Goal: Task Accomplishment & Management: Use online tool/utility

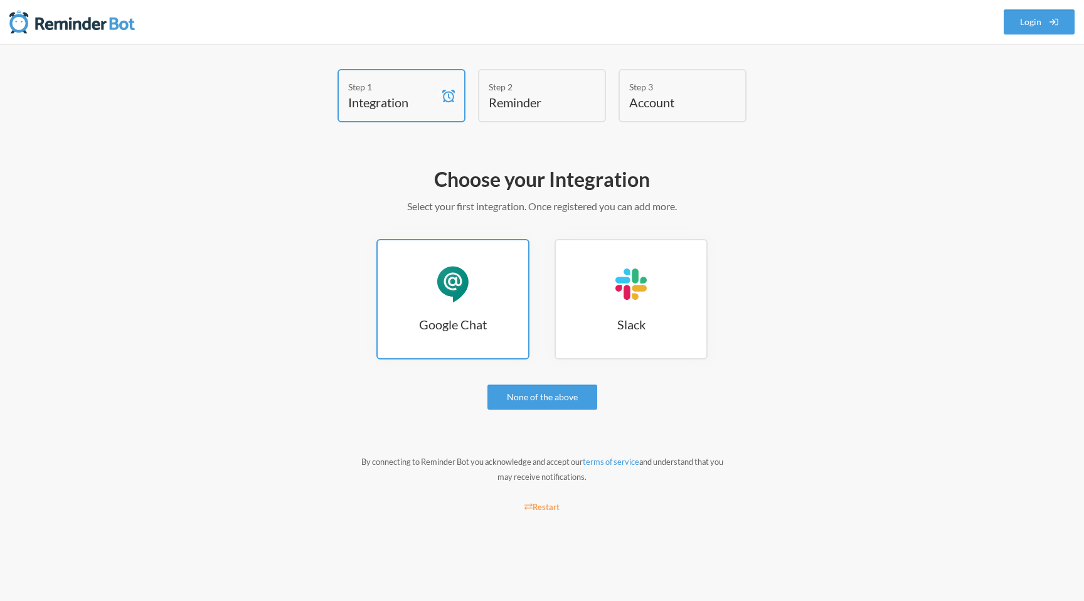
click at [473, 284] on link "Google Chat Google Chat" at bounding box center [452, 299] width 153 height 120
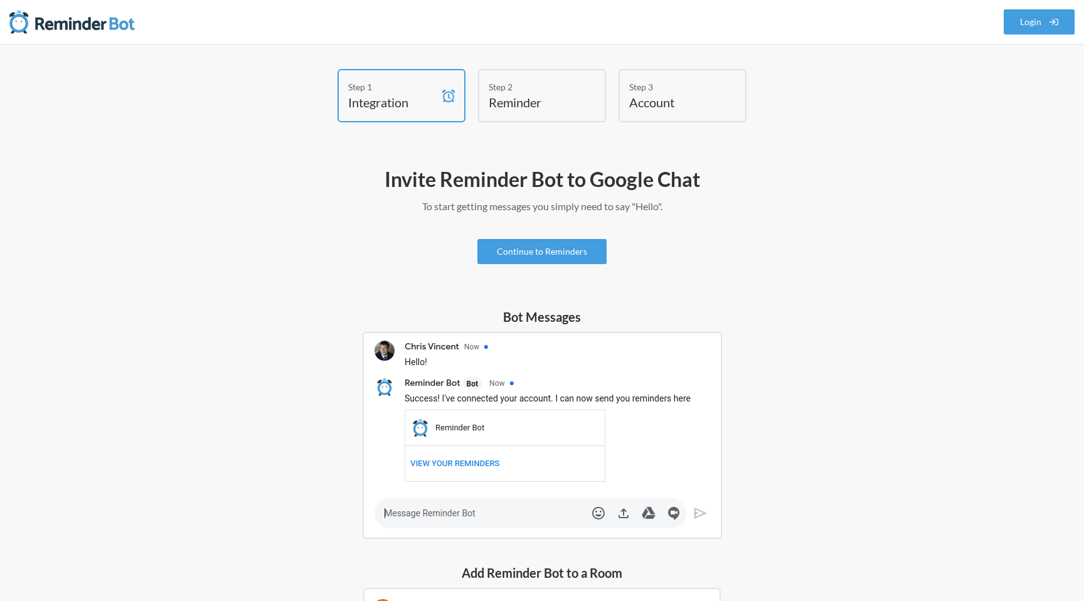
click at [519, 273] on div "Invite Reminder Bot to Google Chat To start getting messages you simply need to…" at bounding box center [542, 511] width 728 height 703
click at [524, 244] on link "Continue to Reminders" at bounding box center [541, 251] width 129 height 25
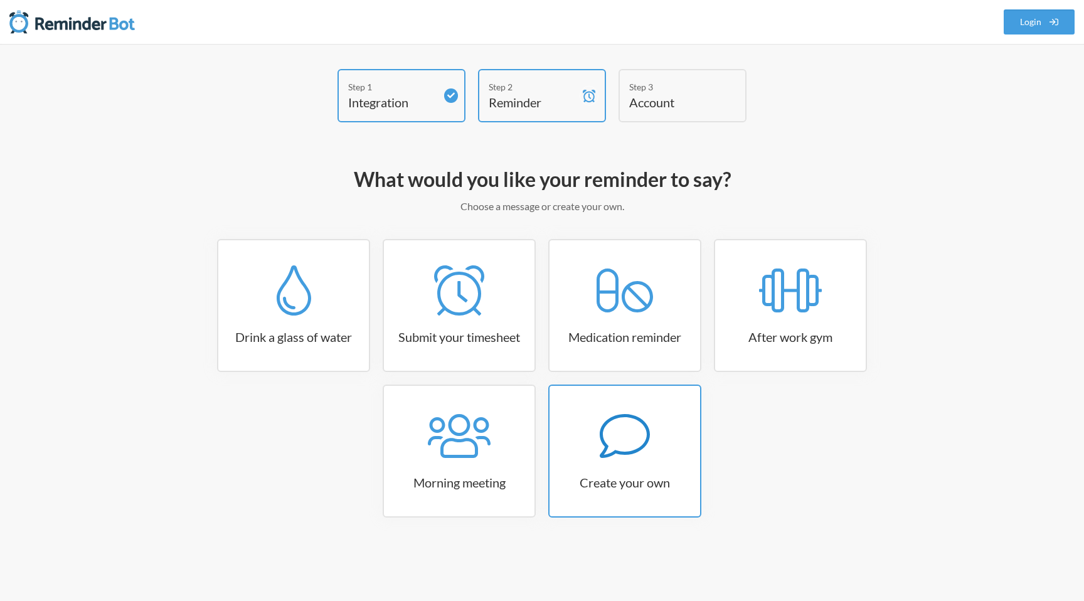
click at [617, 450] on icon at bounding box center [625, 436] width 50 height 44
select select "08:30:00"
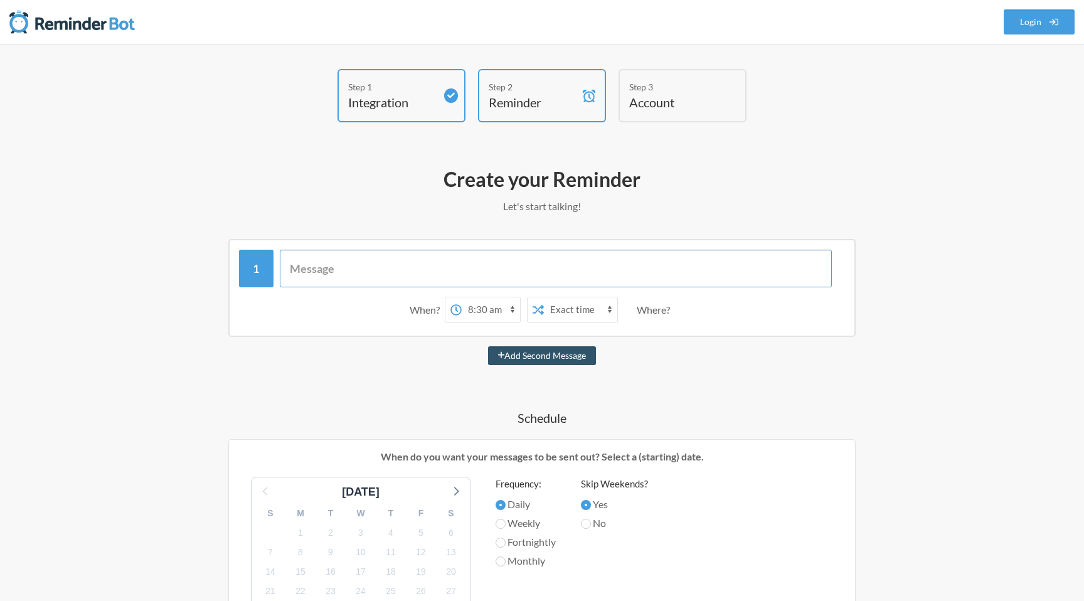
click at [515, 264] on input "text" at bounding box center [556, 269] width 553 height 38
type input "Send standup updates"
click at [477, 304] on select "12:00 am 12:15 am 12:30 am 12:45 am 1:00 am 1:15 am 1:30 am 1:45 am 2:00 am 2:1…" at bounding box center [491, 309] width 58 height 25
select select "10:00:00"
click at [462, 297] on select "12:00 am 12:15 am 12:30 am 12:45 am 1:00 am 1:15 am 1:30 am 1:45 am 2:00 am 2:1…" at bounding box center [491, 309] width 58 height 25
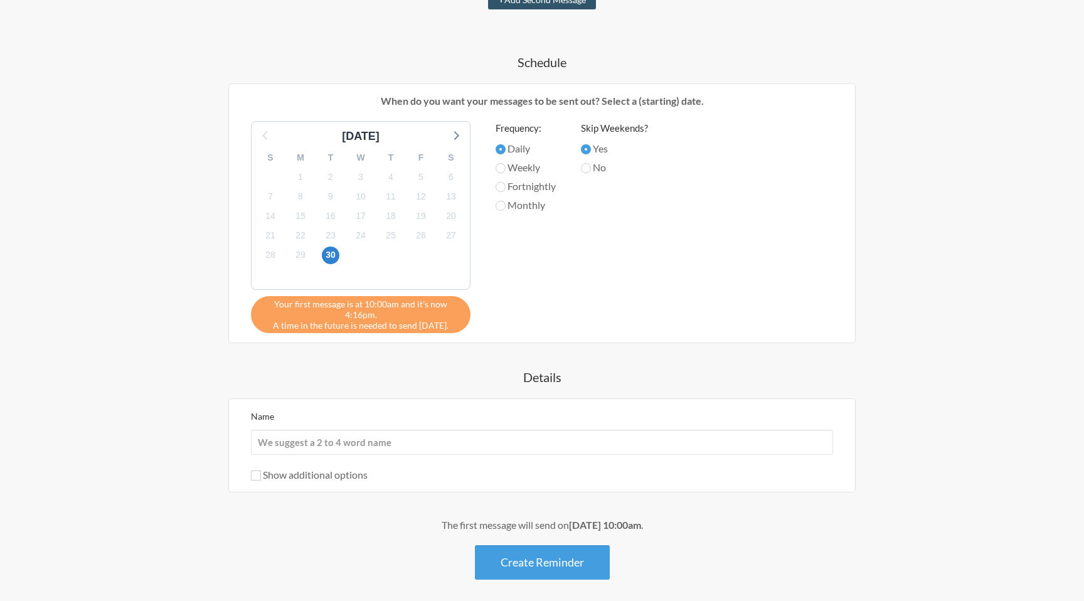
scroll to position [348, 0]
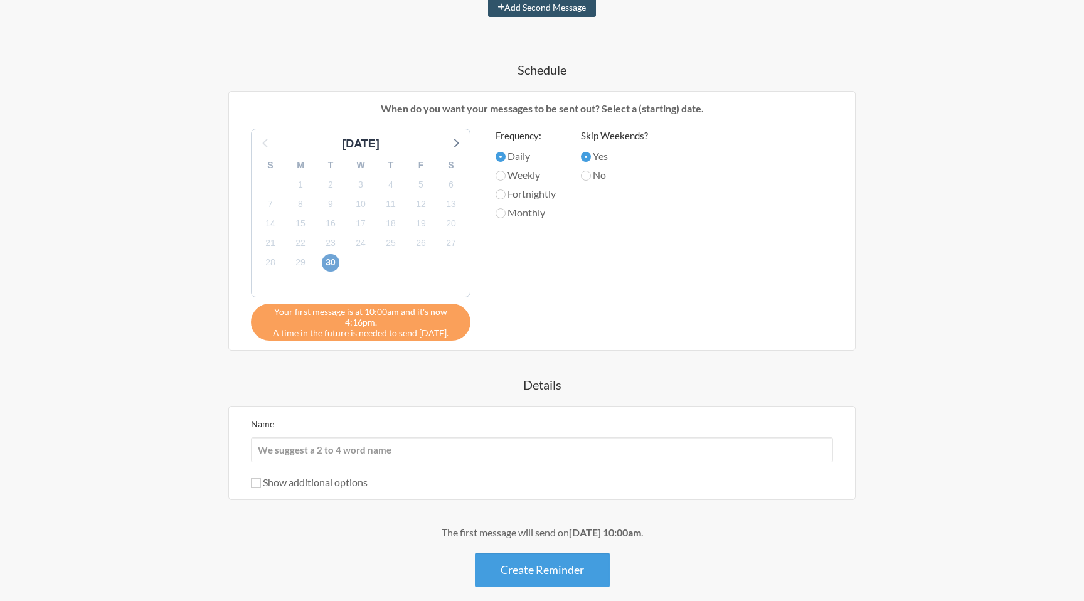
click at [330, 266] on span "30" at bounding box center [331, 263] width 18 height 18
click at [343, 454] on input "Name" at bounding box center [542, 449] width 582 height 25
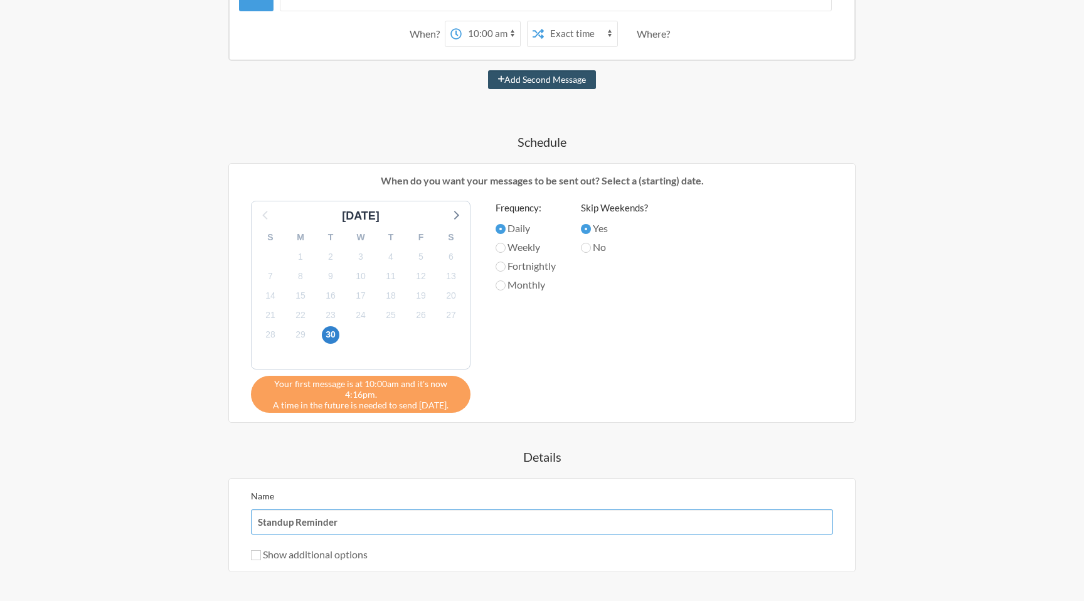
scroll to position [409, 0]
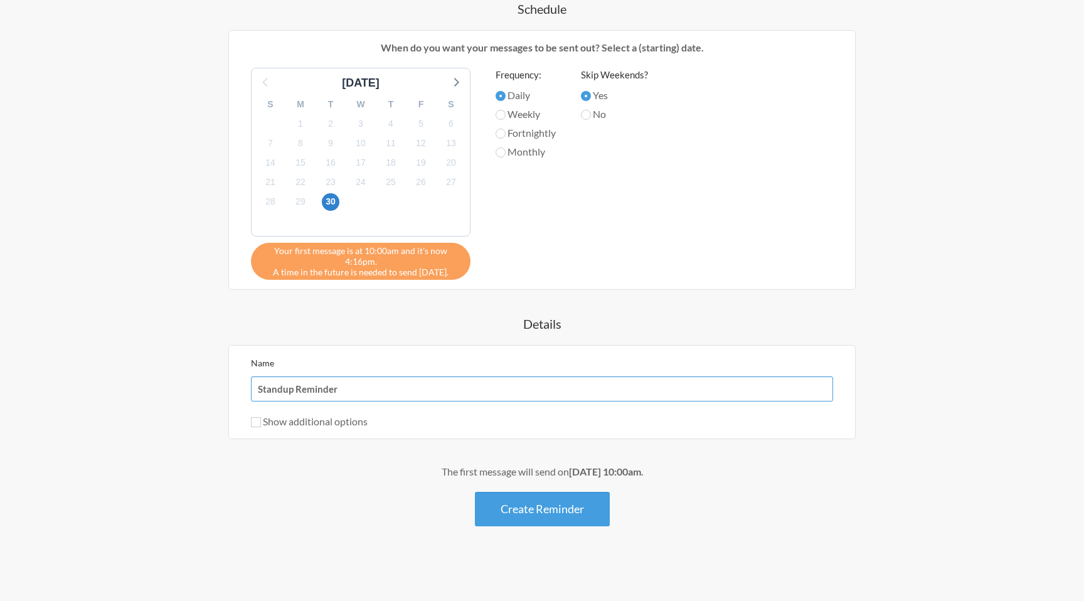
type input "Standup Reminder"
click at [346, 418] on label "Show additional options" at bounding box center [309, 421] width 117 height 12
click at [261, 418] on input "Show additional options" at bounding box center [256, 422] width 10 height 10
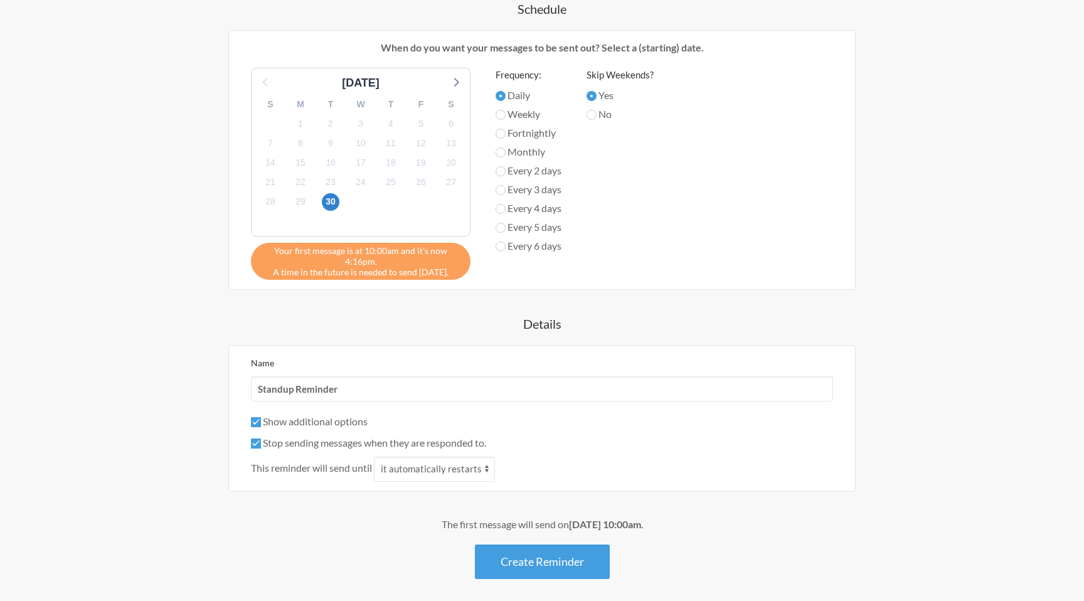
click at [349, 420] on label "Show additional options" at bounding box center [309, 421] width 117 height 12
click at [261, 420] on input "Show additional options" at bounding box center [256, 422] width 10 height 10
checkbox input "false"
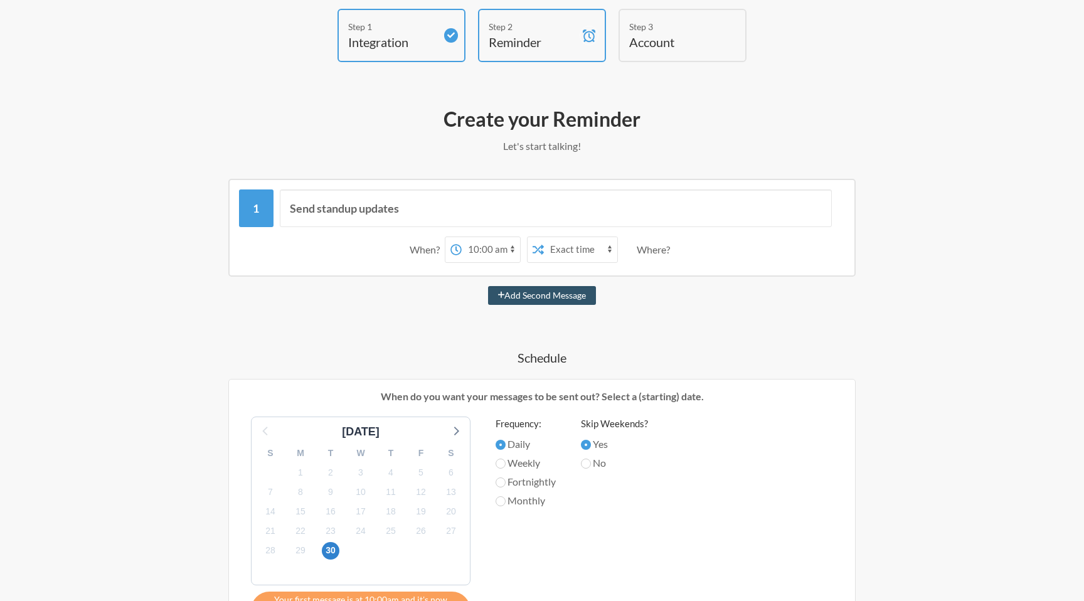
scroll to position [0, 0]
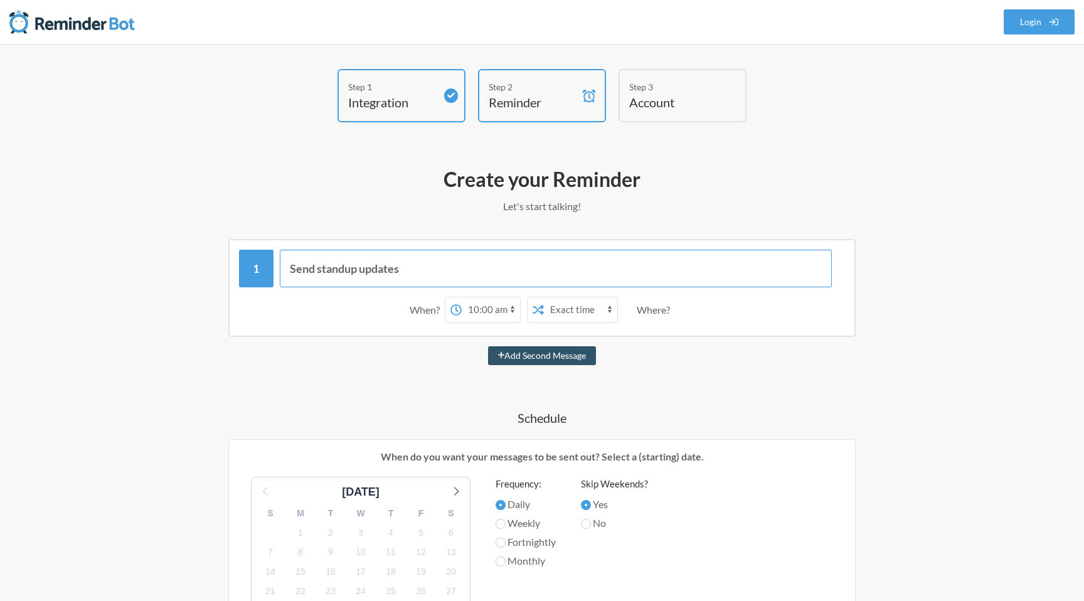
click at [492, 268] on input "Send standup updates" at bounding box center [556, 269] width 553 height 38
click at [653, 309] on div "Where?" at bounding box center [656, 310] width 38 height 26
click at [607, 309] on select "Exact time Random time" at bounding box center [580, 309] width 73 height 25
click at [628, 331] on div "Send standup updates When? 12:00 am 12:15 am 12:30 am 12:45 am 1:00 am 1:15 am …" at bounding box center [541, 288] width 627 height 98
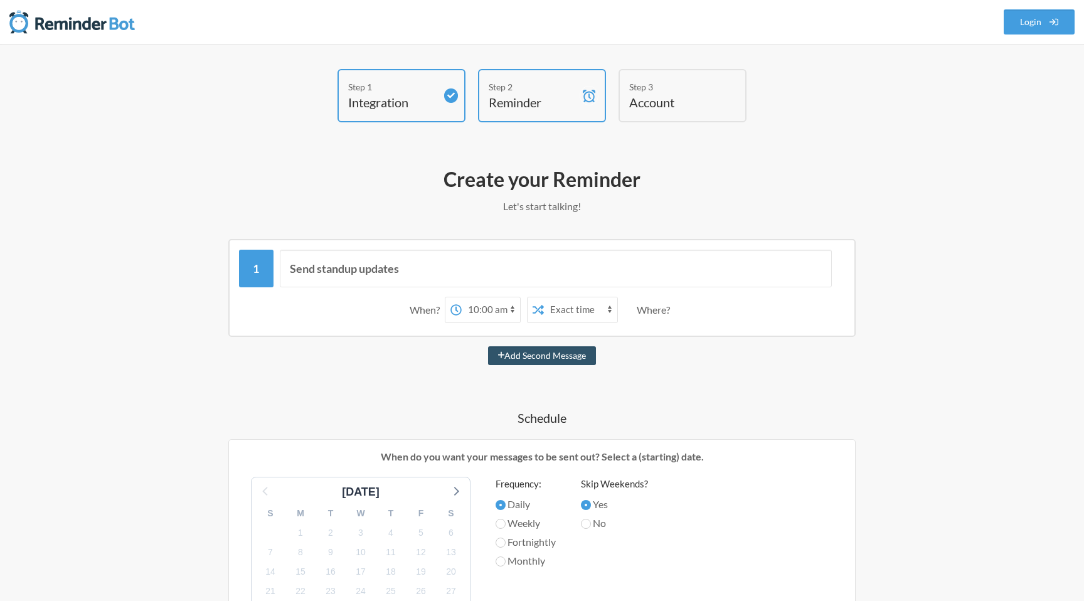
click at [572, 311] on select "Exact time Random time" at bounding box center [580, 309] width 73 height 25
click at [701, 309] on div "When? 12:00 am 12:15 am 12:30 am 12:45 am 1:00 am 1:15 am 1:30 am 1:45 am 2:00 …" at bounding box center [542, 309] width 606 height 39
click at [531, 353] on button "Add Second Message" at bounding box center [542, 355] width 109 height 19
select select "11:00:00"
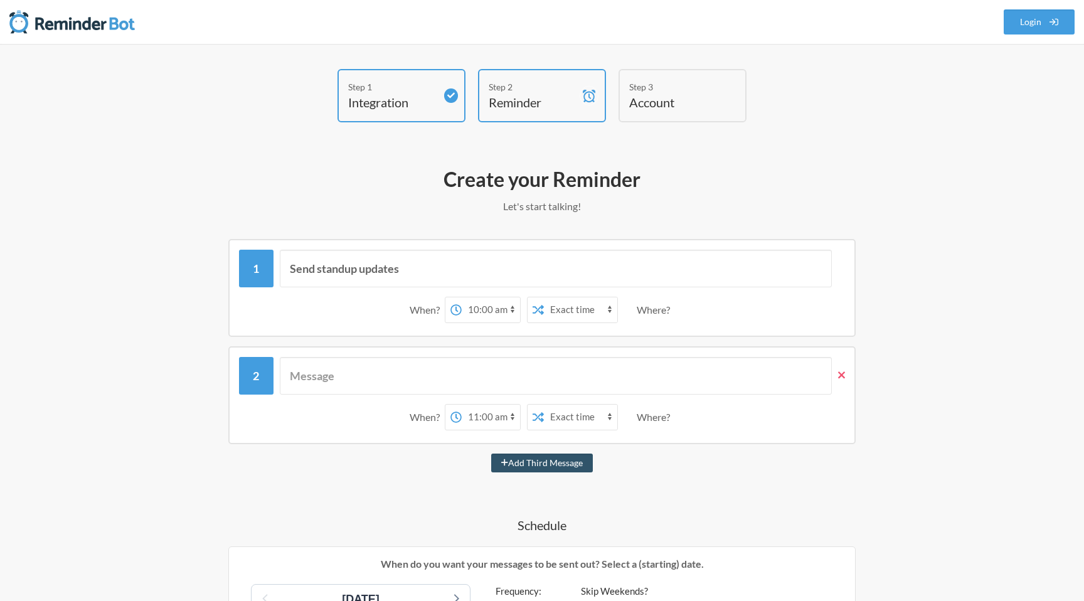
click at [836, 374] on span at bounding box center [838, 375] width 13 height 14
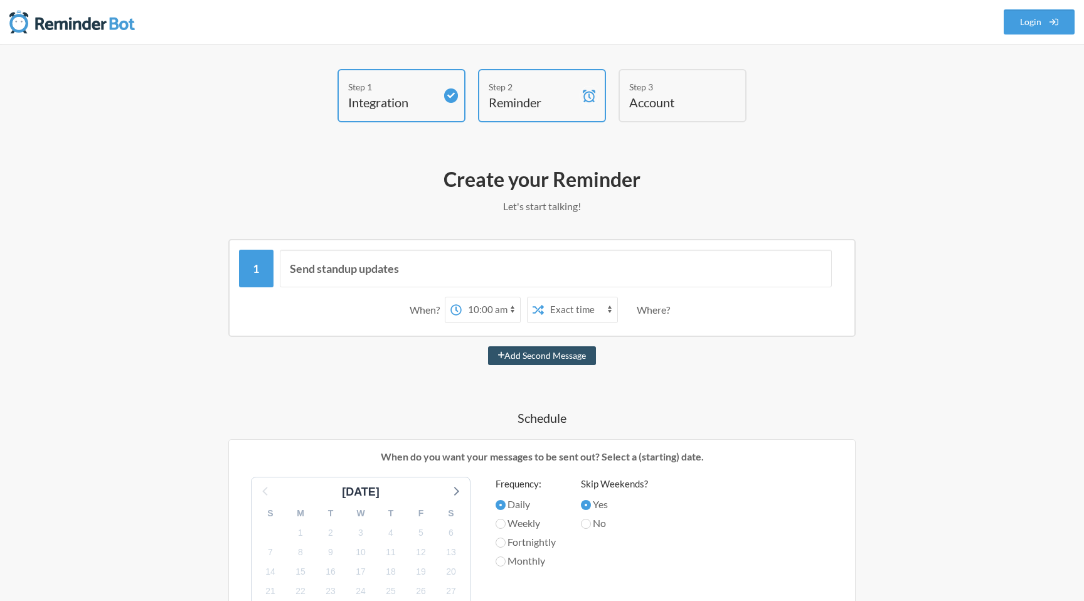
scroll to position [409, 0]
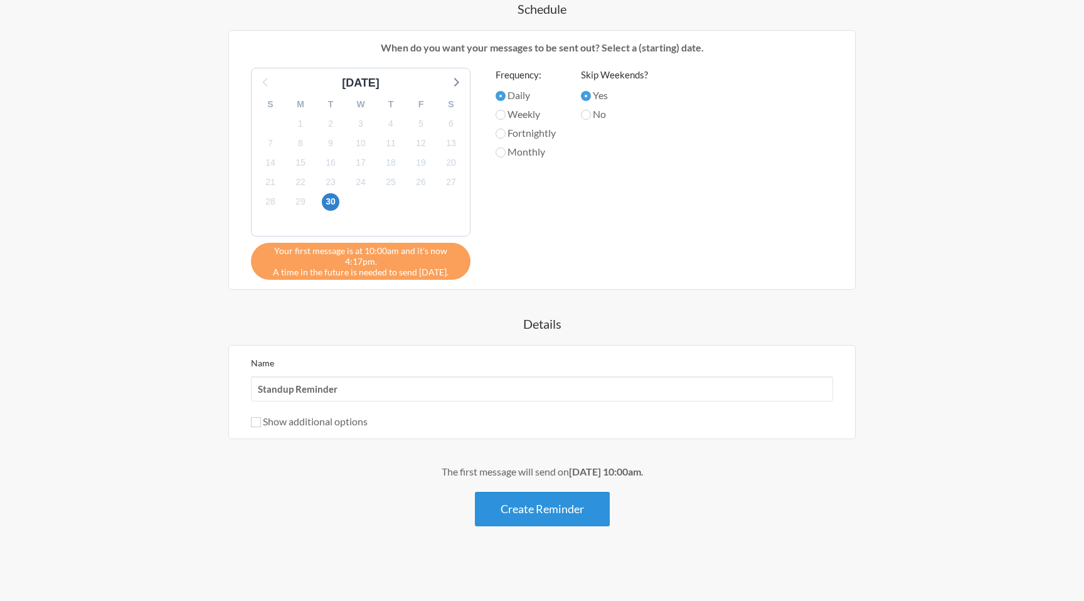
click at [541, 505] on button "Create Reminder" at bounding box center [542, 509] width 135 height 35
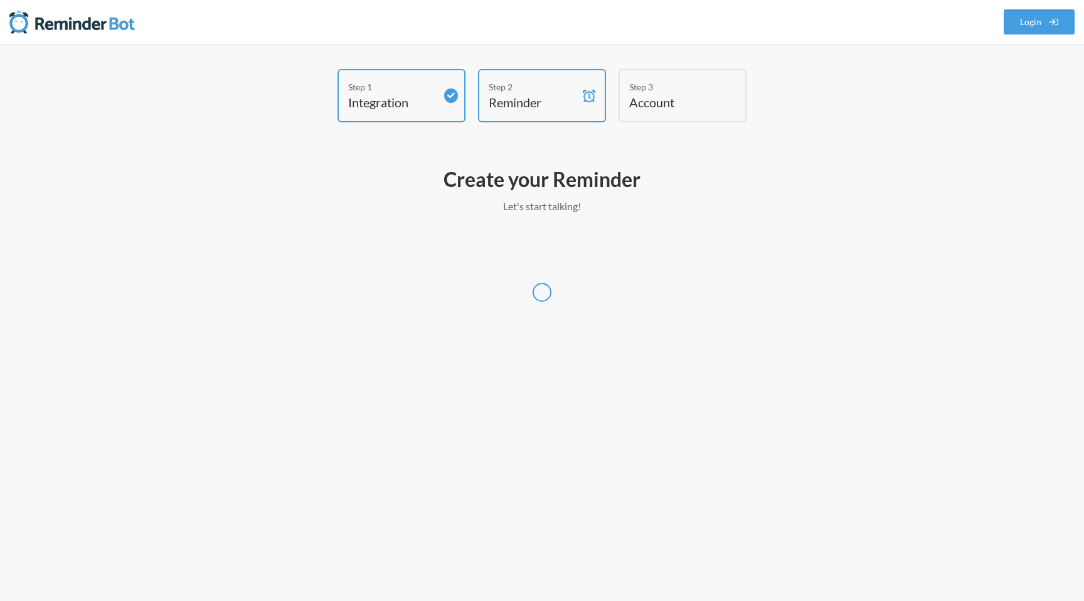
select select "America/New_York"
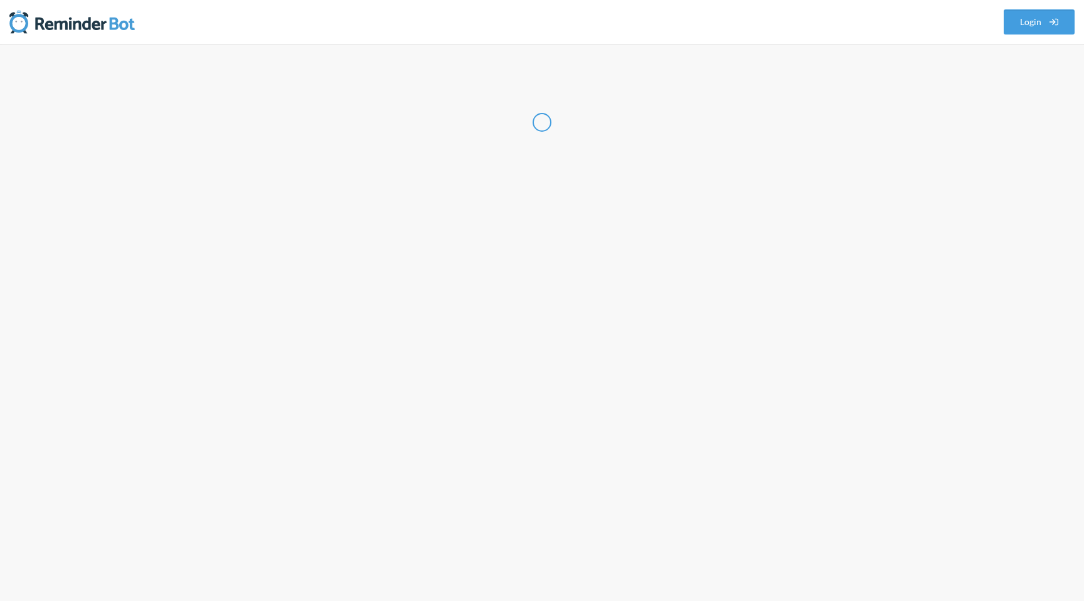
select select "US"
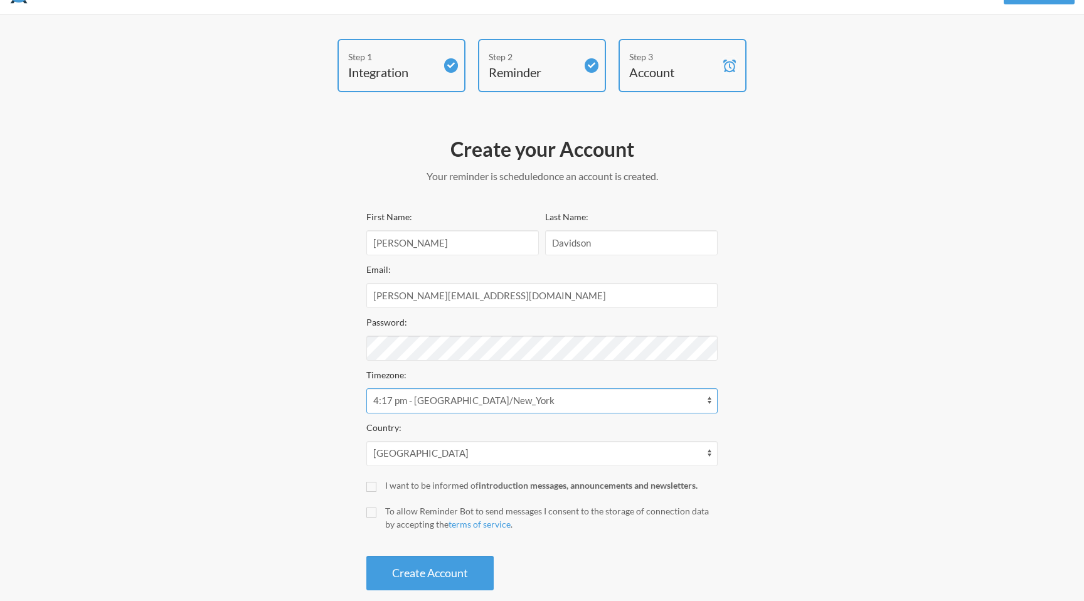
scroll to position [50, 0]
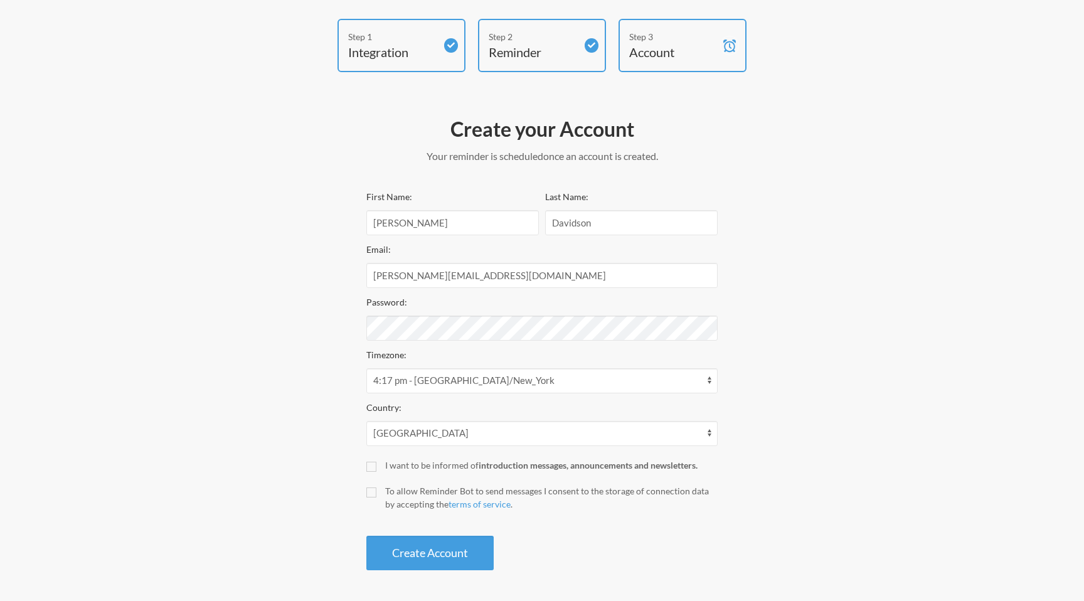
select select "10:00:00"
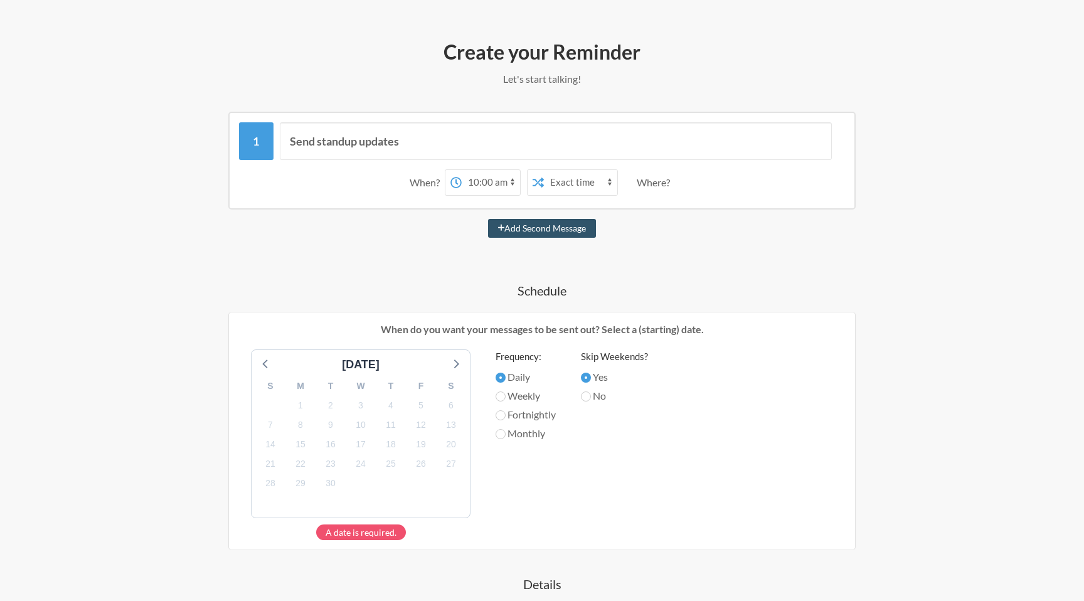
scroll to position [169, 0]
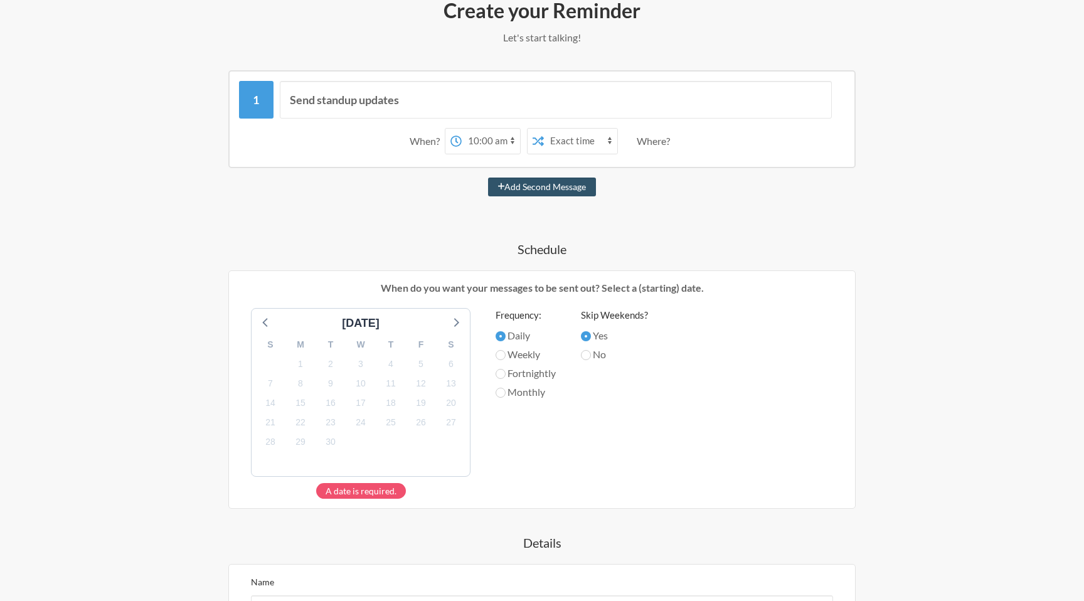
click at [661, 144] on div "Where?" at bounding box center [656, 141] width 38 height 26
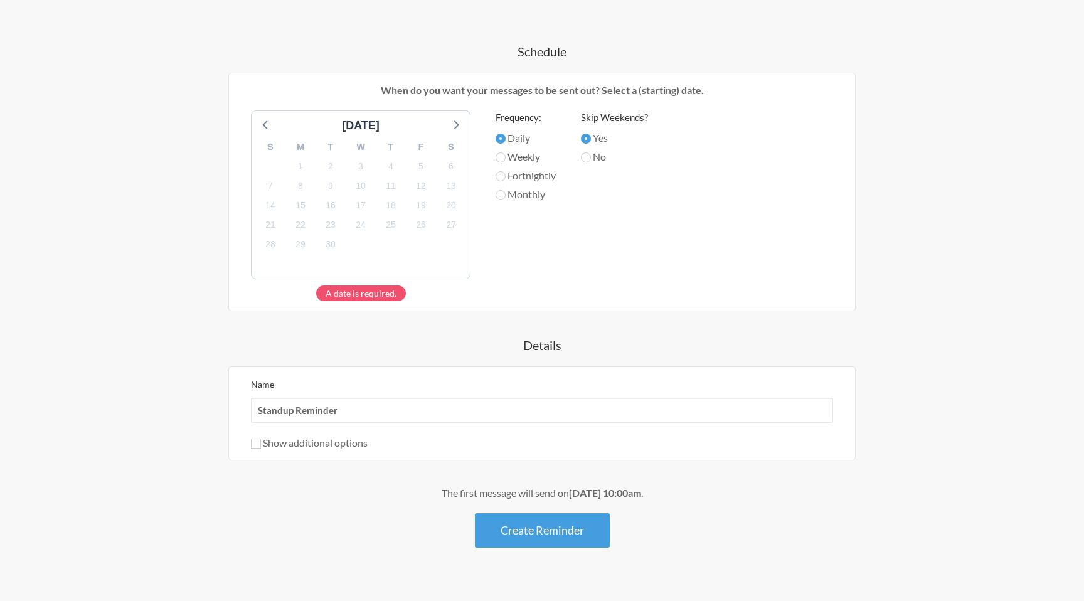
scroll to position [388, 0]
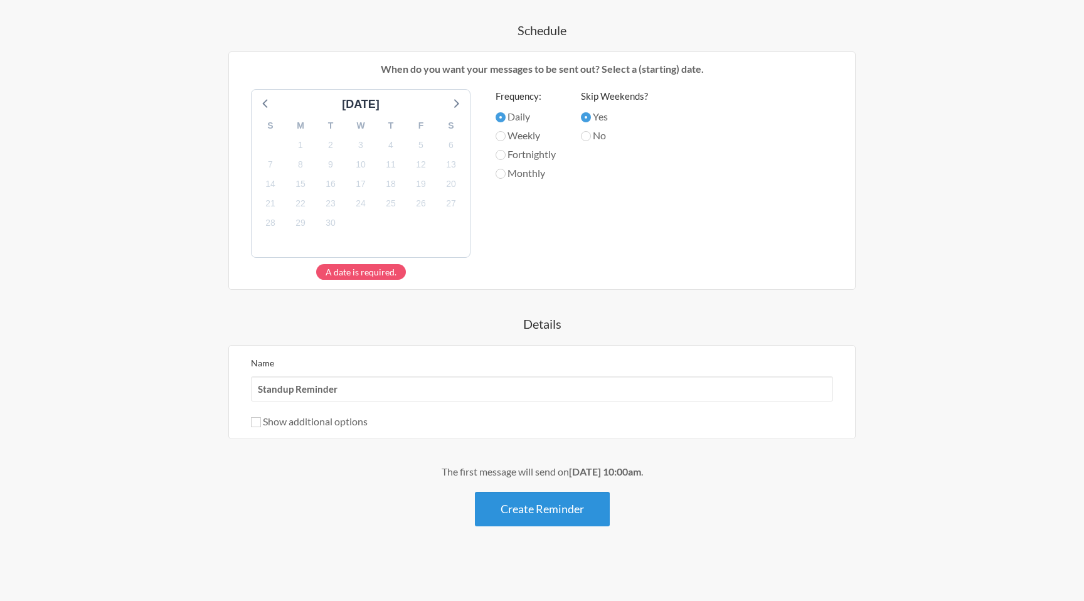
click at [515, 501] on button "Create Reminder" at bounding box center [542, 509] width 135 height 35
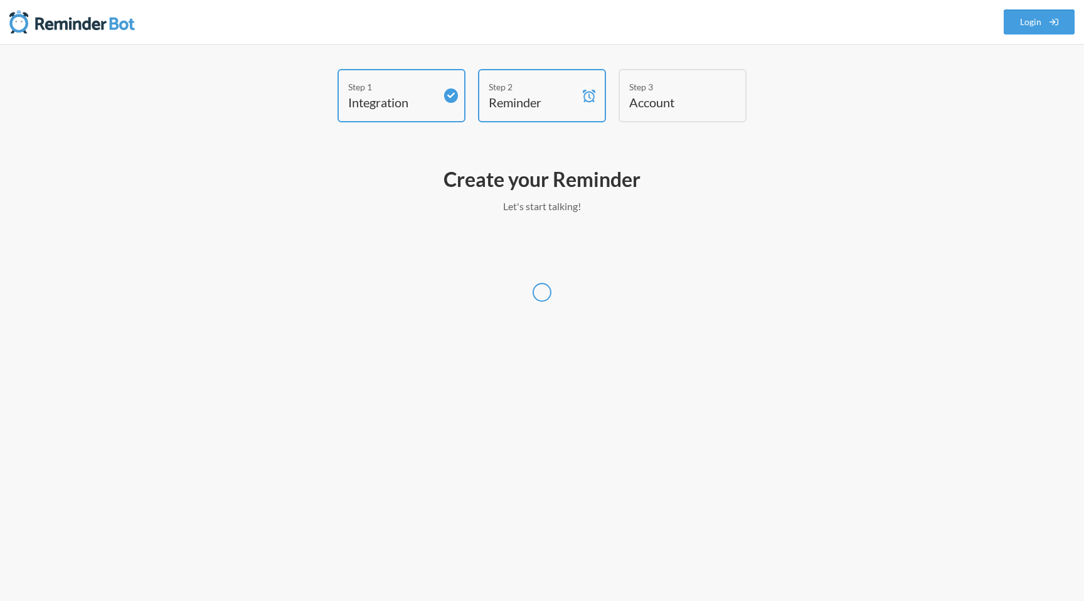
select select "America/New_York"
select select "US"
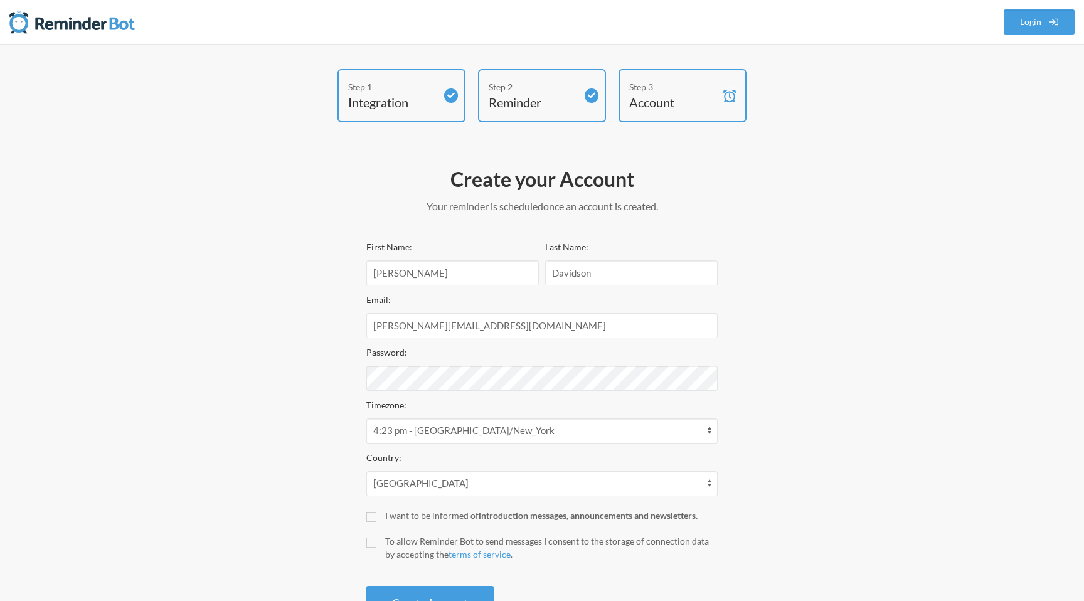
scroll to position [50, 0]
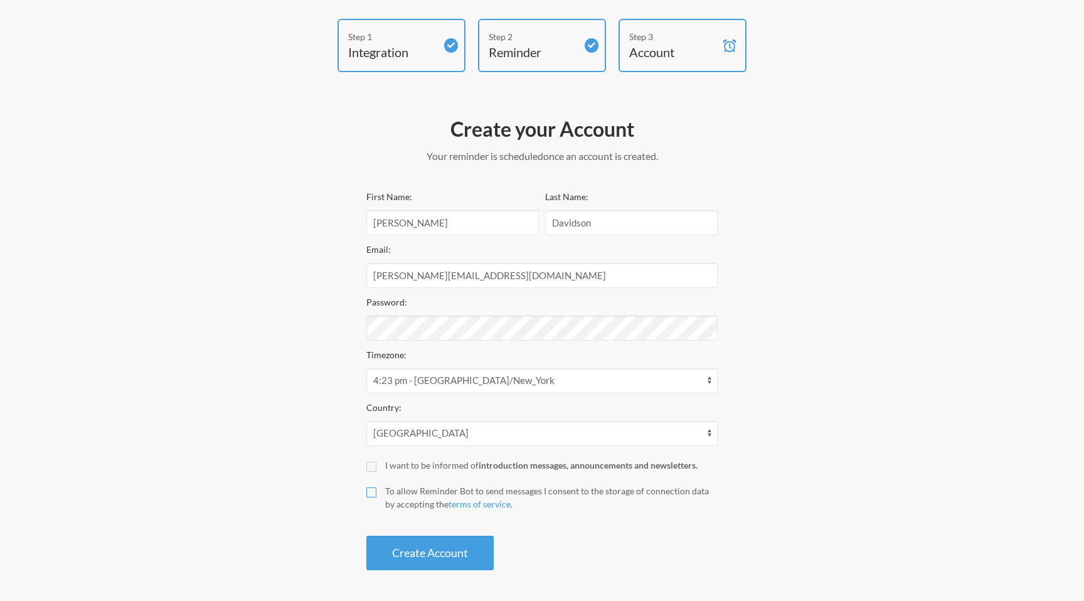
click at [368, 489] on input "To allow Reminder Bot to send messages I consent to the storage of connection d…" at bounding box center [371, 492] width 10 height 10
checkbox input "true"
click at [383, 543] on button "Create Account" at bounding box center [429, 553] width 127 height 35
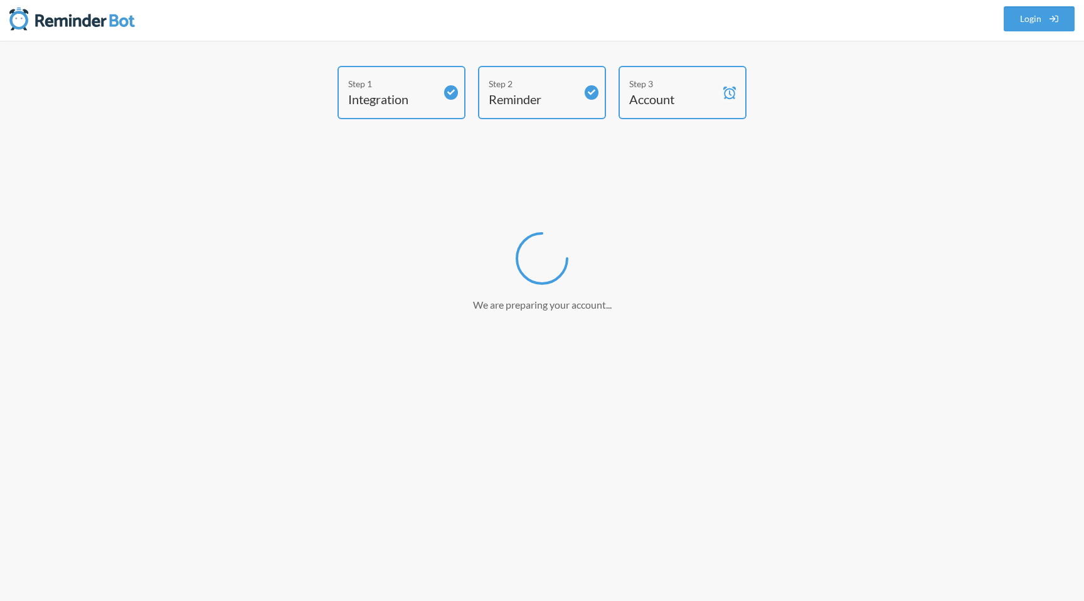
scroll to position [3, 0]
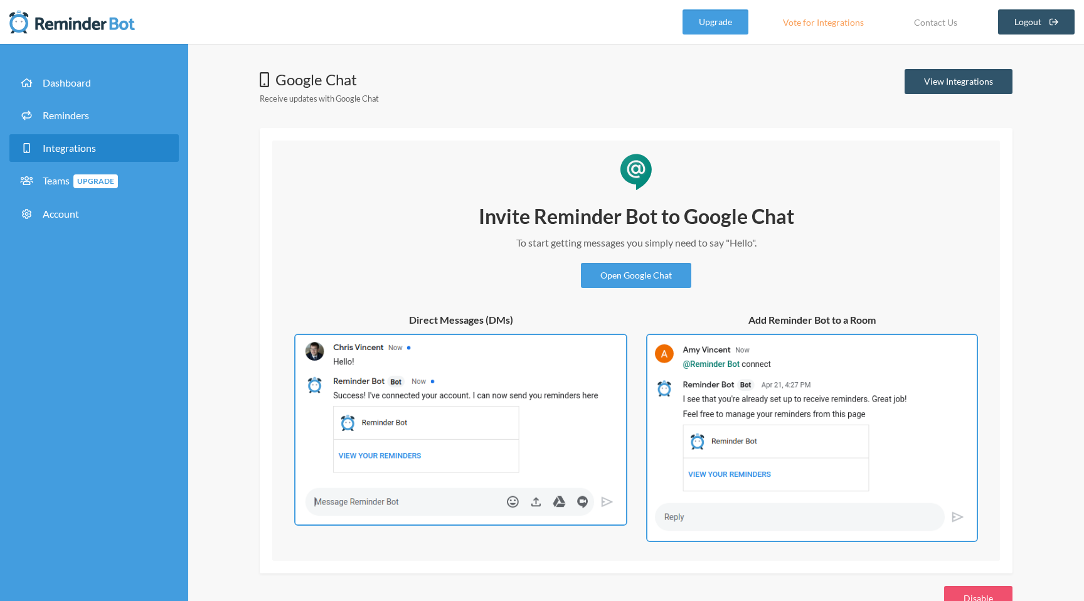
scroll to position [35, 0]
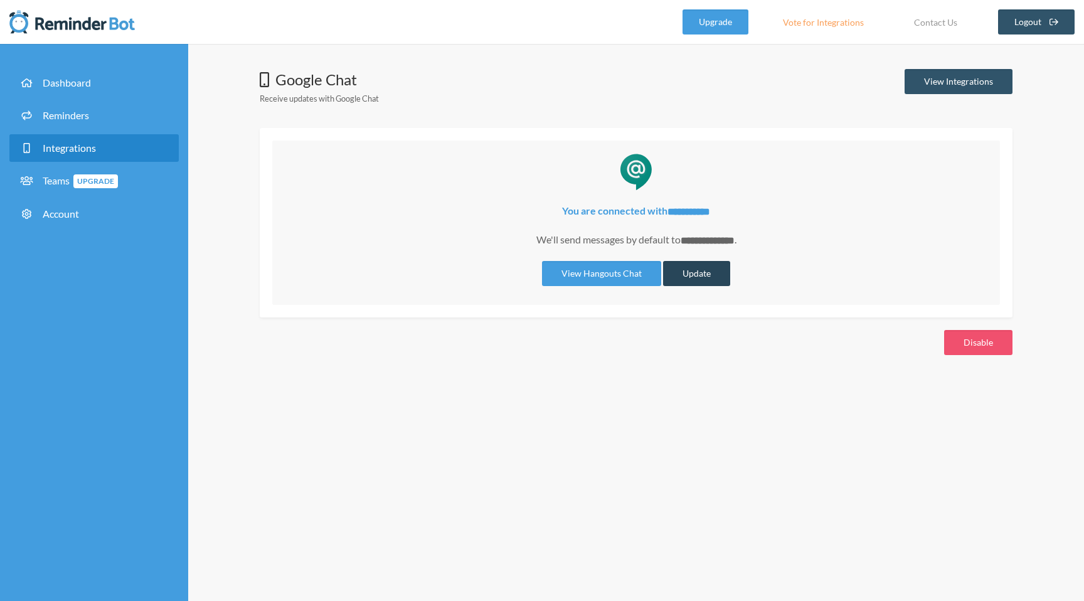
click at [692, 272] on button "Update" at bounding box center [696, 273] width 67 height 25
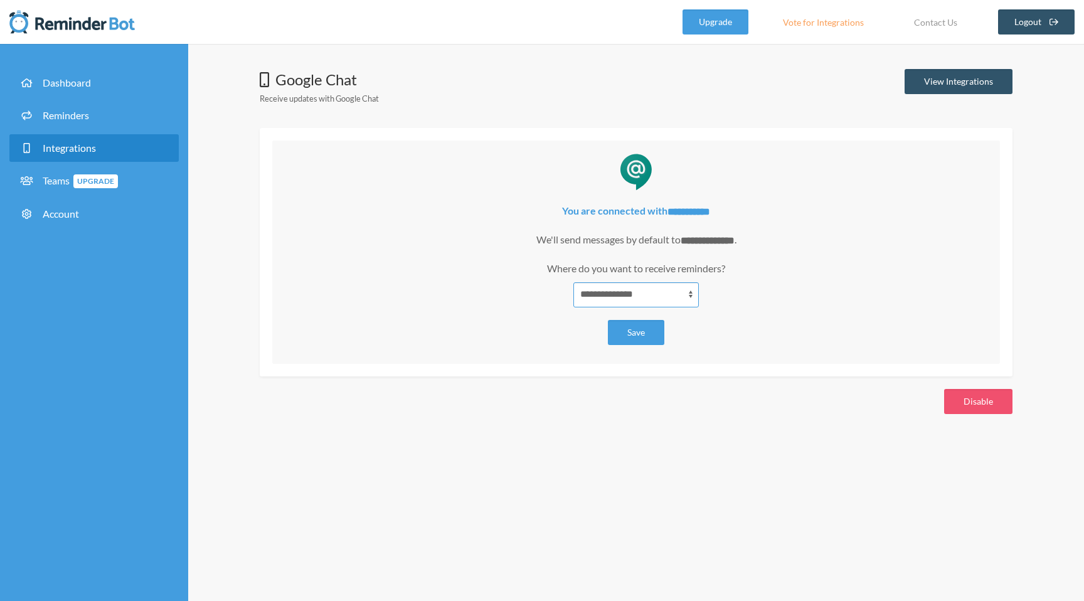
click at [665, 287] on select "**********" at bounding box center [635, 294] width 125 height 25
select select "**********"
click at [573, 282] on select "**********" at bounding box center [635, 294] width 125 height 25
click at [720, 321] on div "**********" at bounding box center [636, 274] width 703 height 142
click at [626, 334] on button "Save" at bounding box center [636, 332] width 56 height 25
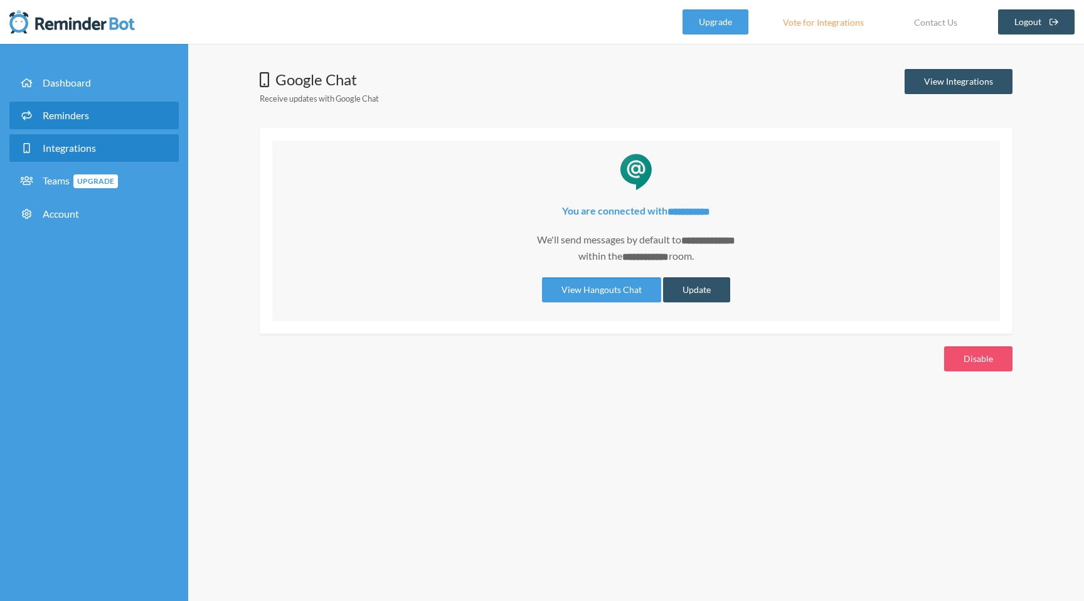
click at [78, 124] on link "Reminders" at bounding box center [93, 116] width 169 height 28
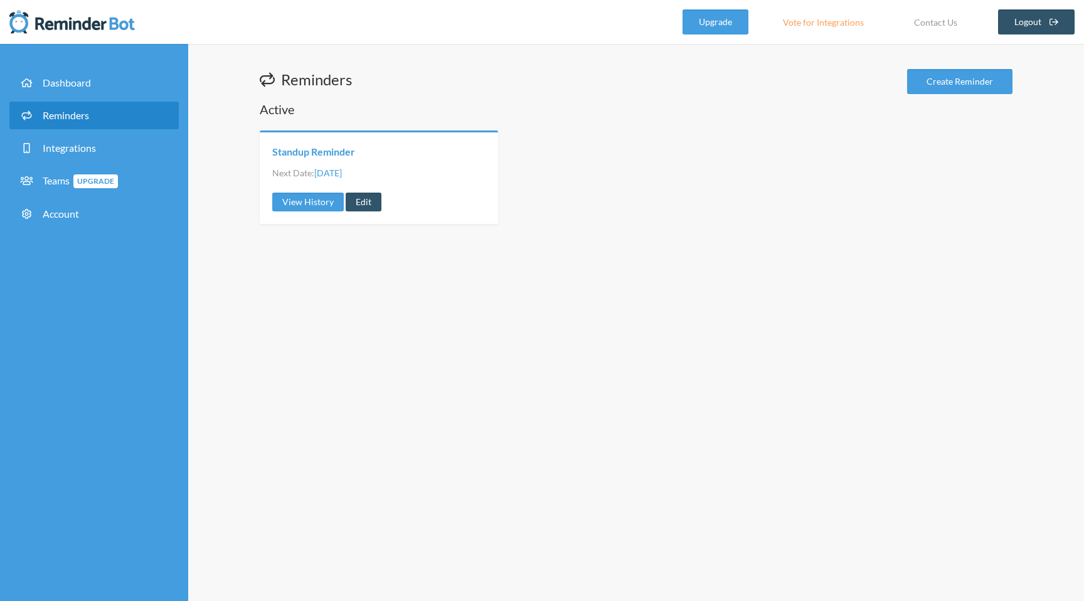
click at [347, 152] on link "Standup Reminder" at bounding box center [313, 152] width 83 height 14
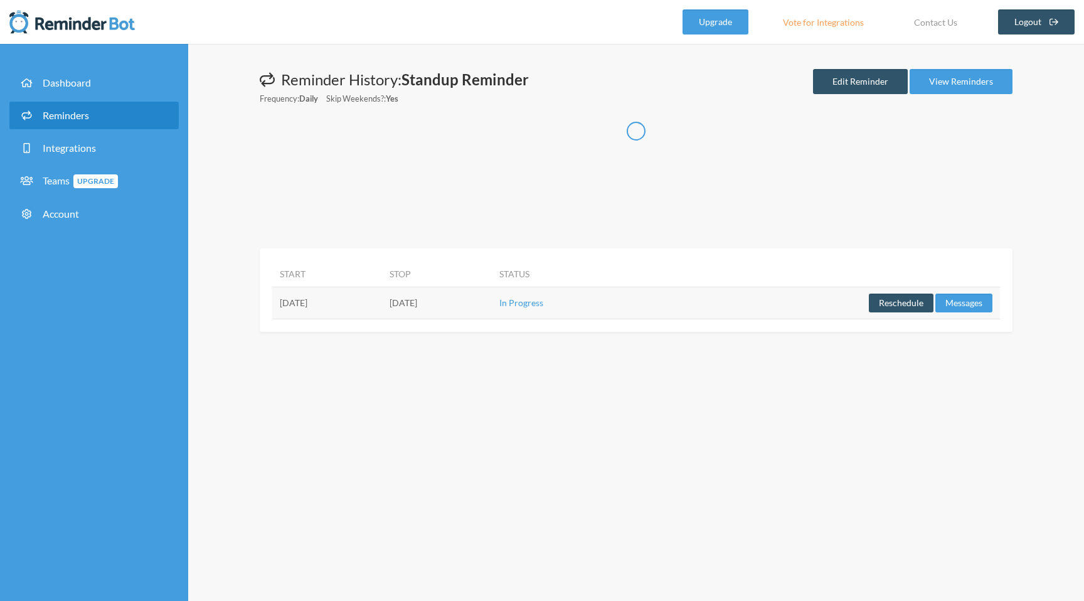
click at [644, 314] on td "In Progress" at bounding box center [568, 303] width 152 height 32
click at [644, 304] on td "In Progress" at bounding box center [568, 303] width 152 height 32
click at [382, 294] on td "[DATE]" at bounding box center [327, 303] width 110 height 32
click at [964, 306] on button "Messages" at bounding box center [963, 303] width 57 height 19
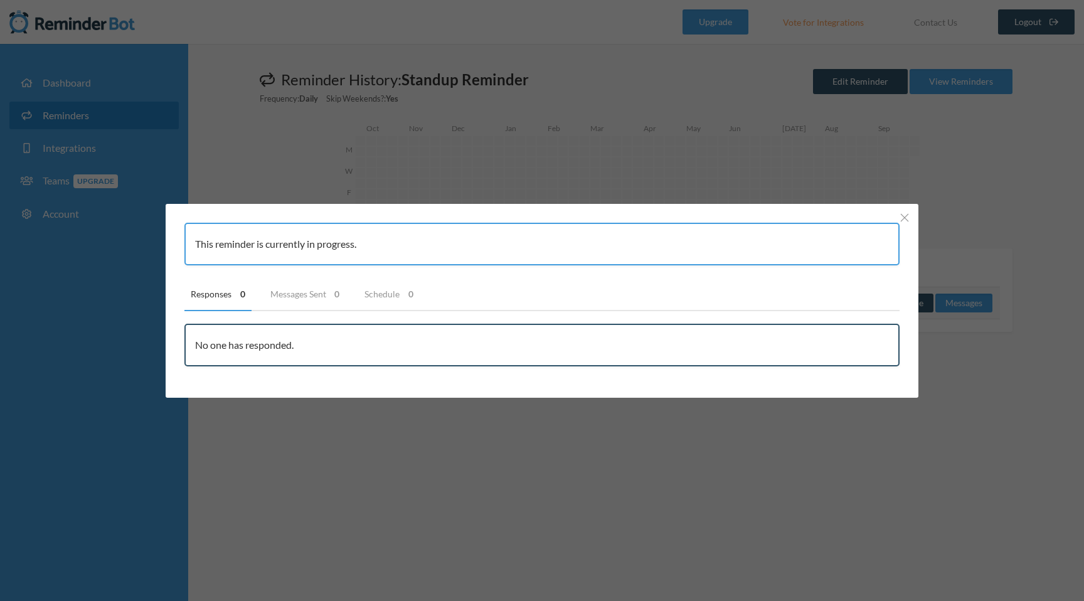
click at [989, 179] on div "This reminder is currently in progress. Responses 0 Messages Sent 0 Schedule 0 …" at bounding box center [542, 300] width 1084 height 601
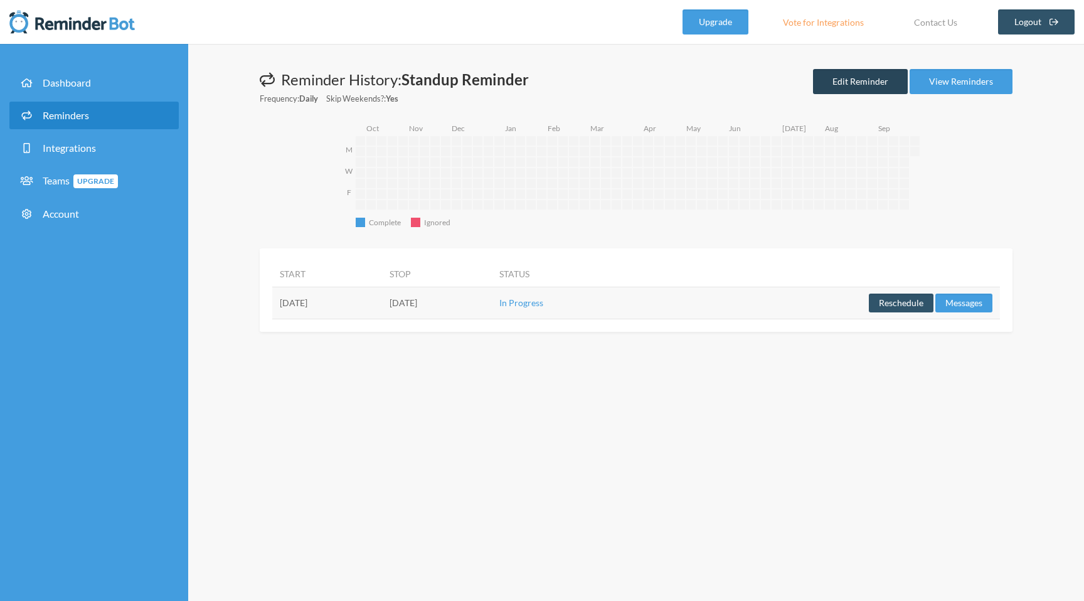
click at [872, 83] on link "Edit Reminder" at bounding box center [860, 81] width 95 height 25
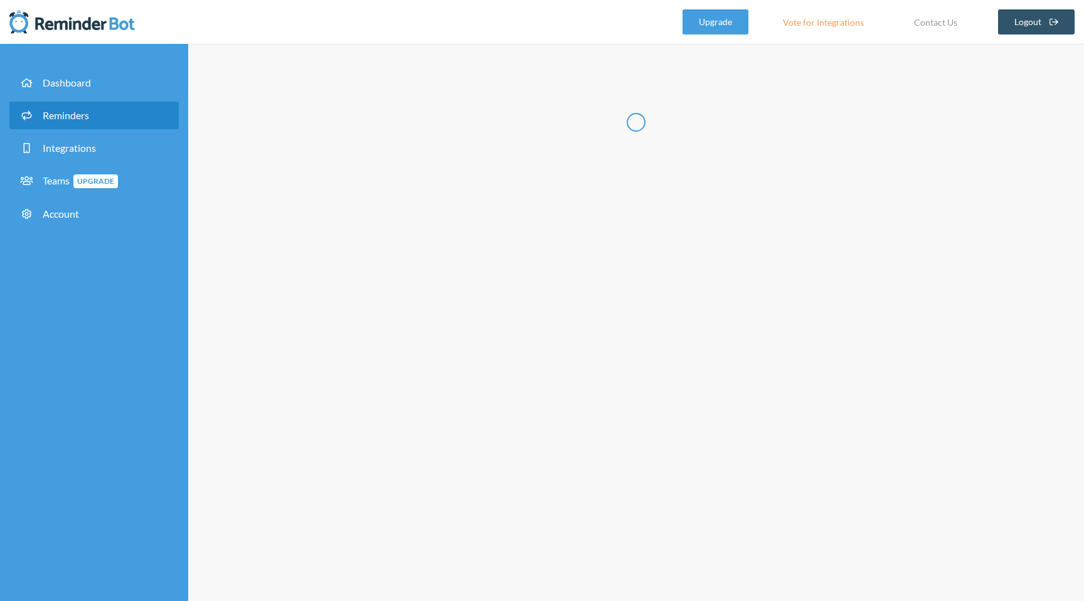
type input "Standup Reminder"
select select "10:00:00"
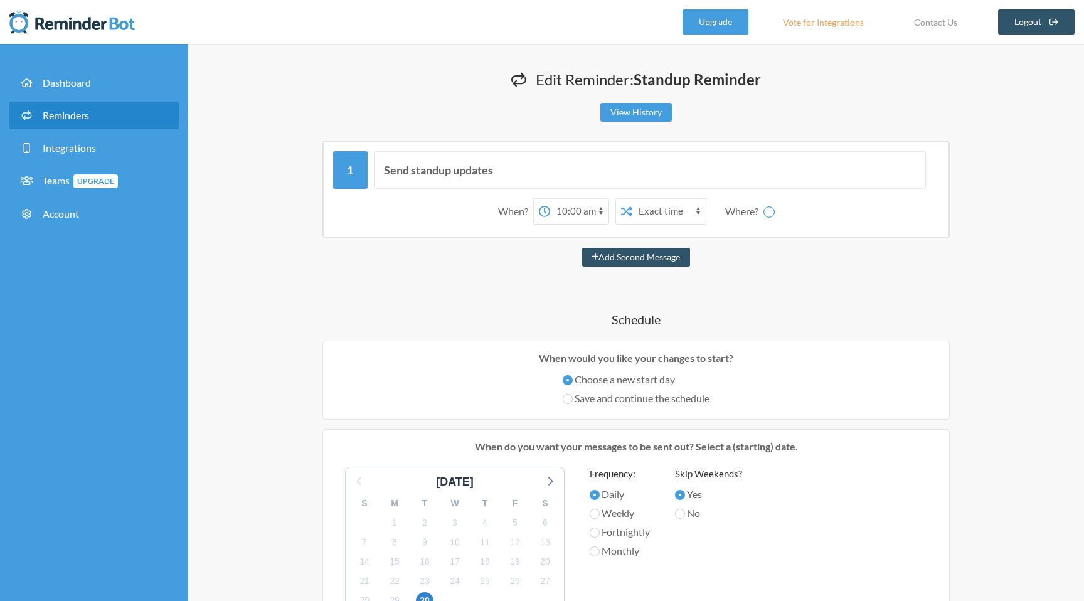
scroll to position [2, 0]
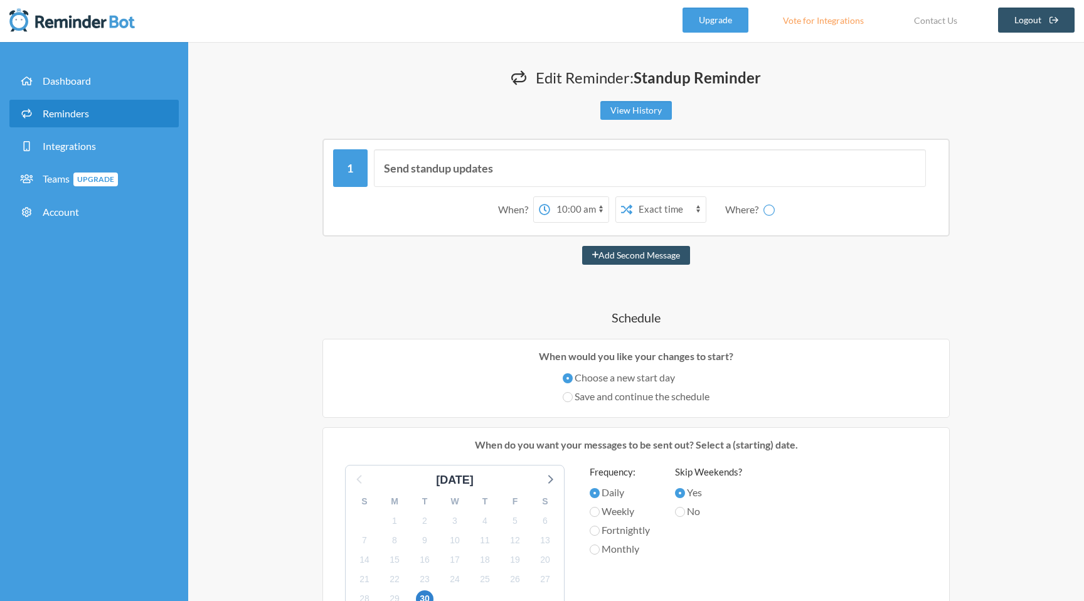
select select "spaces/AAQA-QE9y7A"
click at [745, 203] on select "Dylan Davidson Standup Chat" at bounding box center [776, 209] width 94 height 25
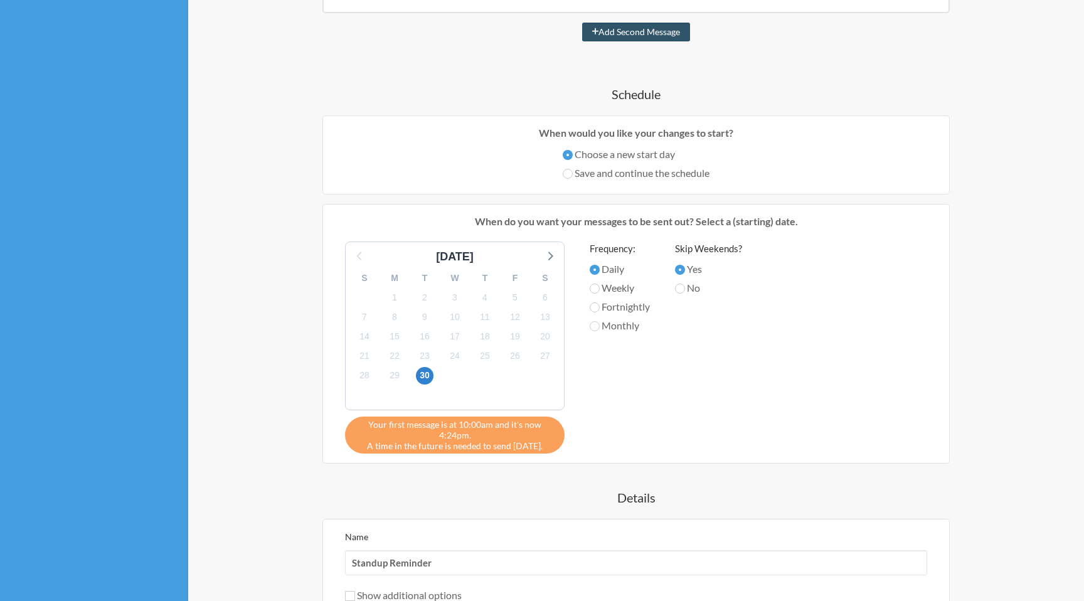
scroll to position [239, 0]
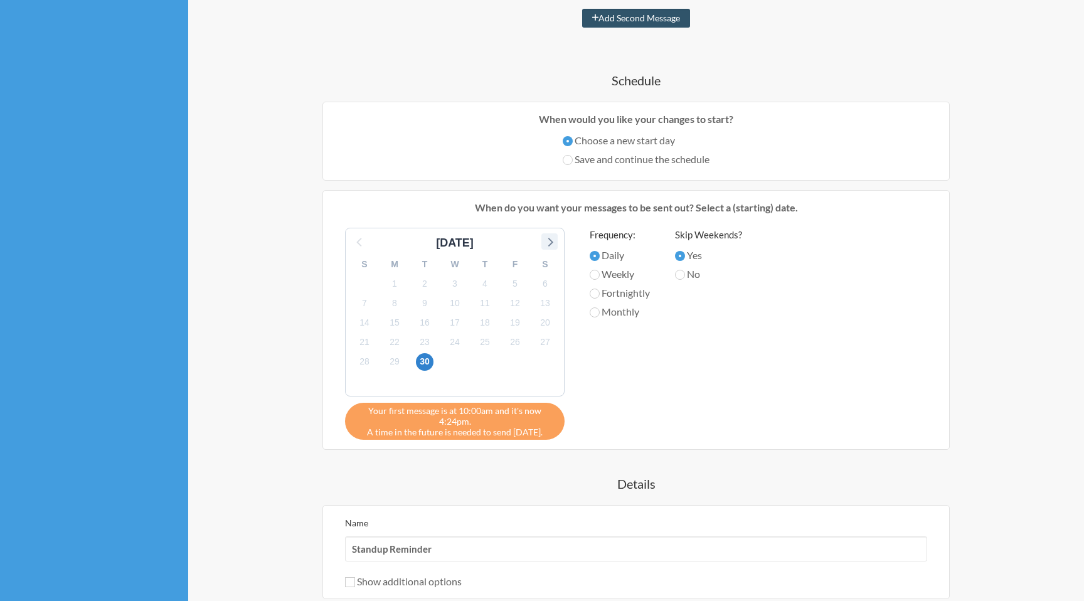
click at [551, 235] on icon at bounding box center [549, 241] width 16 height 16
click at [455, 282] on span "1" at bounding box center [455, 284] width 18 height 18
click at [458, 284] on span "1" at bounding box center [455, 284] width 18 height 18
click at [598, 258] on input "Daily" at bounding box center [595, 256] width 10 height 10
click at [595, 274] on input "Weekly" at bounding box center [595, 275] width 10 height 10
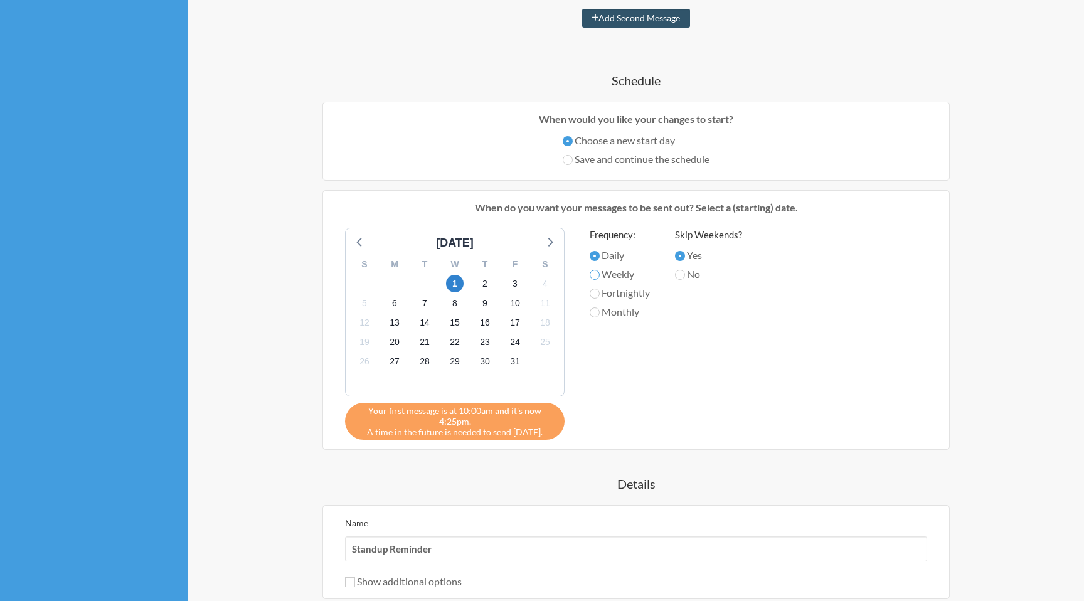
radio input "true"
click at [595, 258] on input "Daily" at bounding box center [595, 256] width 10 height 10
radio input "true"
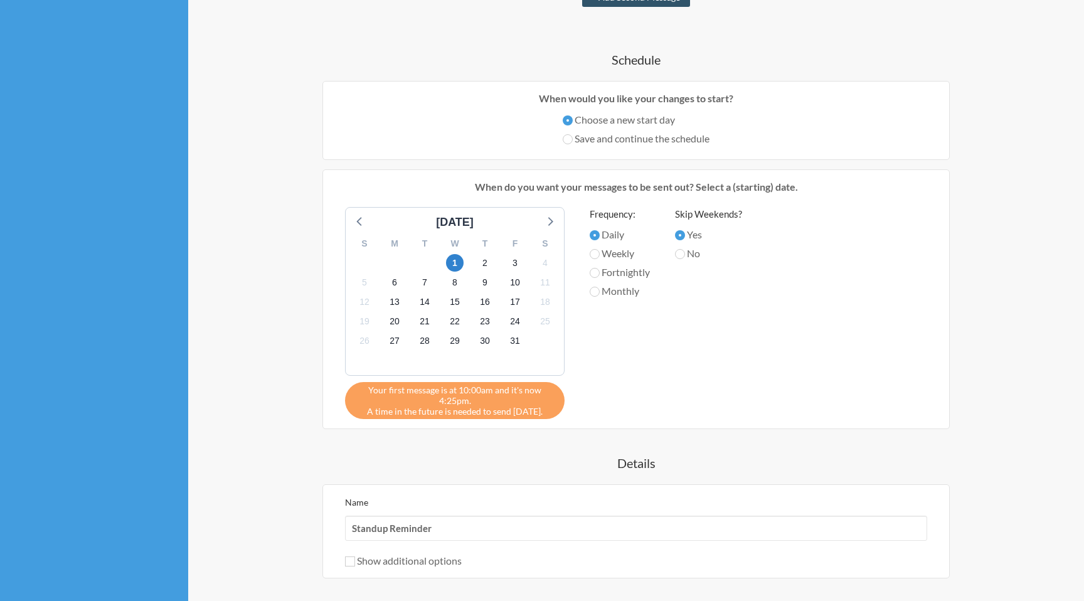
click at [348, 223] on div "October 2025" at bounding box center [455, 219] width 218 height 23
click at [359, 219] on icon at bounding box center [358, 221] width 5 height 9
click at [428, 339] on span "30" at bounding box center [425, 342] width 18 height 18
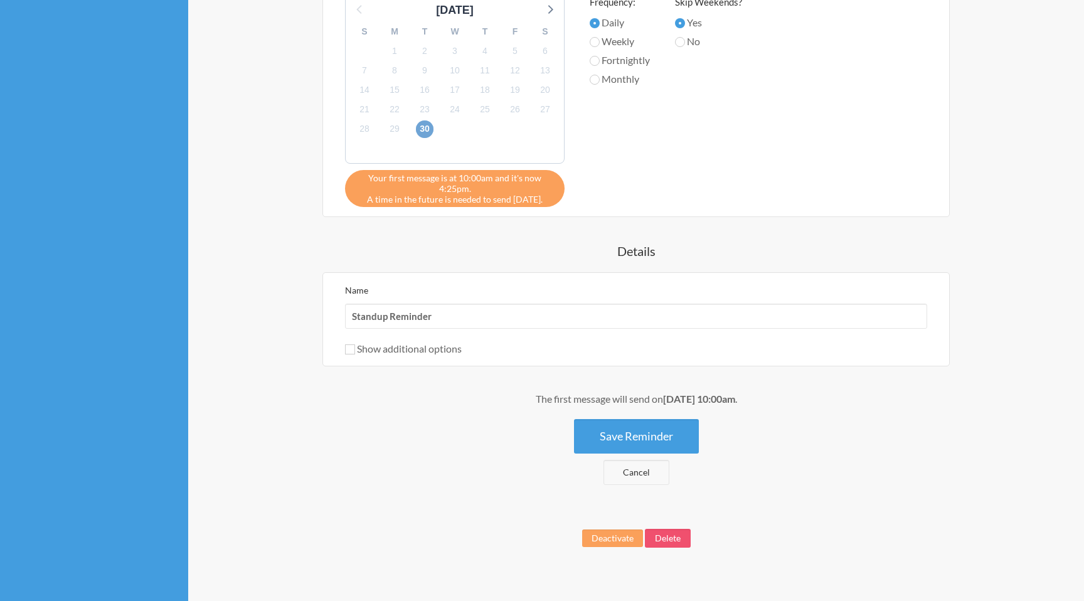
scroll to position [487, 0]
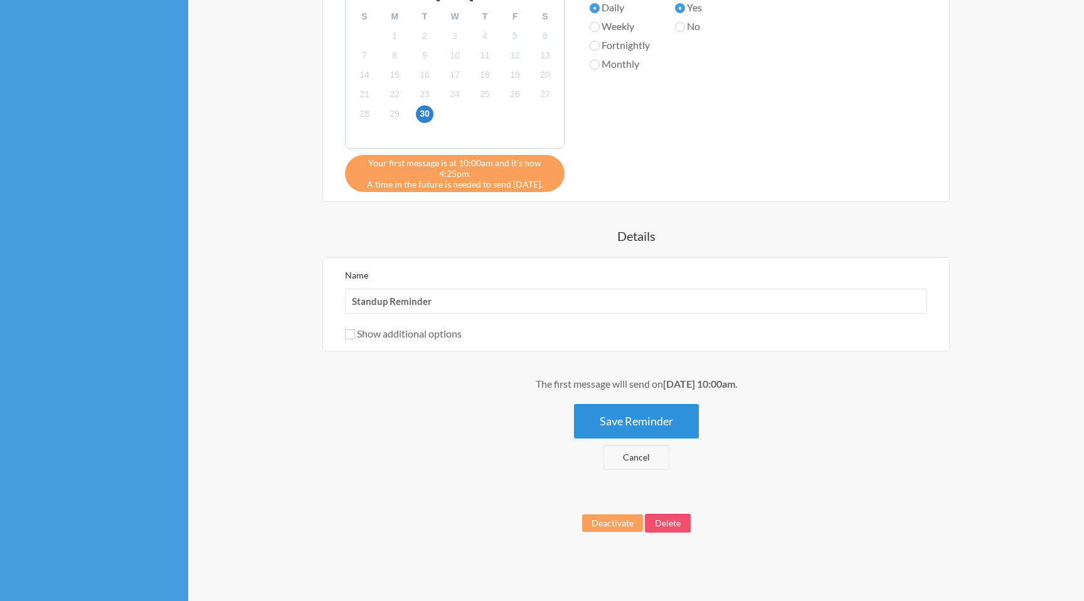
click at [605, 429] on button "Save Reminder" at bounding box center [636, 421] width 125 height 35
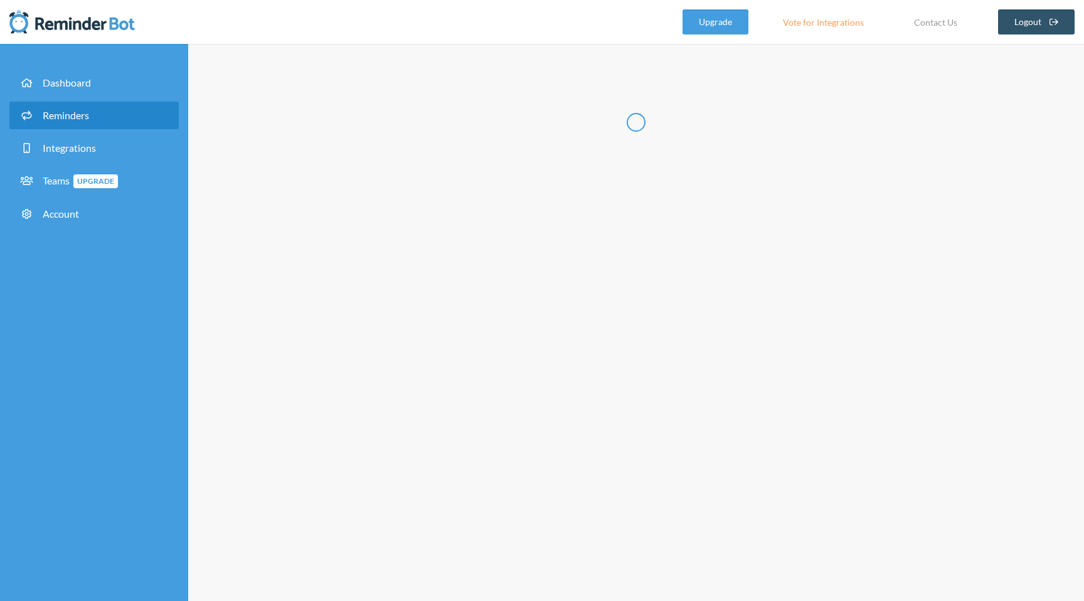
scroll to position [0, 0]
type input "Standup Reminder"
select select "10:00:00"
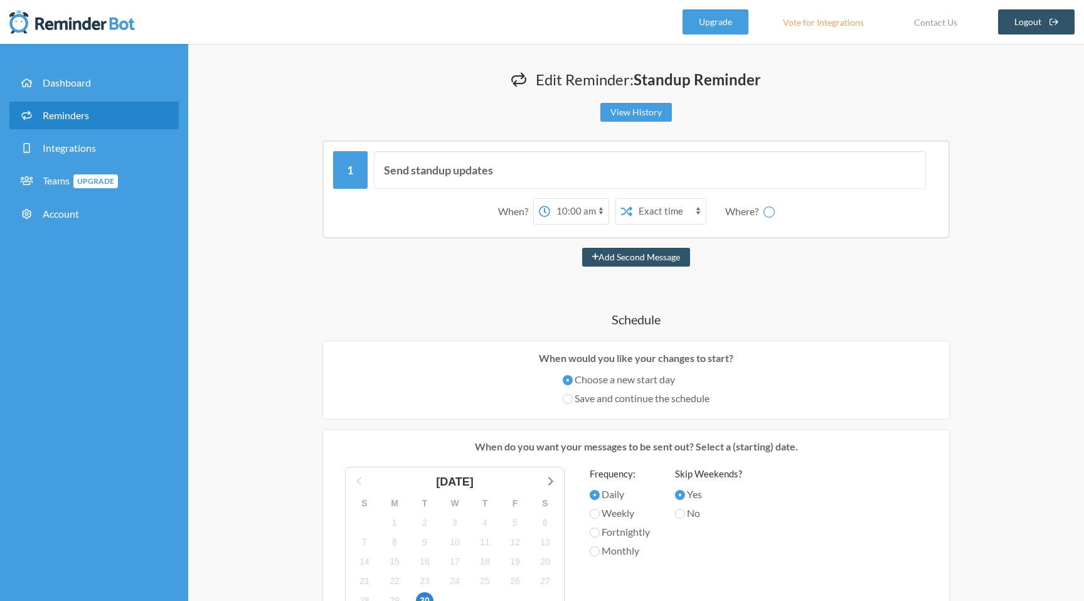
select select "spaces/AAQA-QE9y7A"
click at [37, 131] on li "Reminders" at bounding box center [93, 117] width 169 height 33
click at [43, 120] on link "Reminders" at bounding box center [93, 115] width 169 height 28
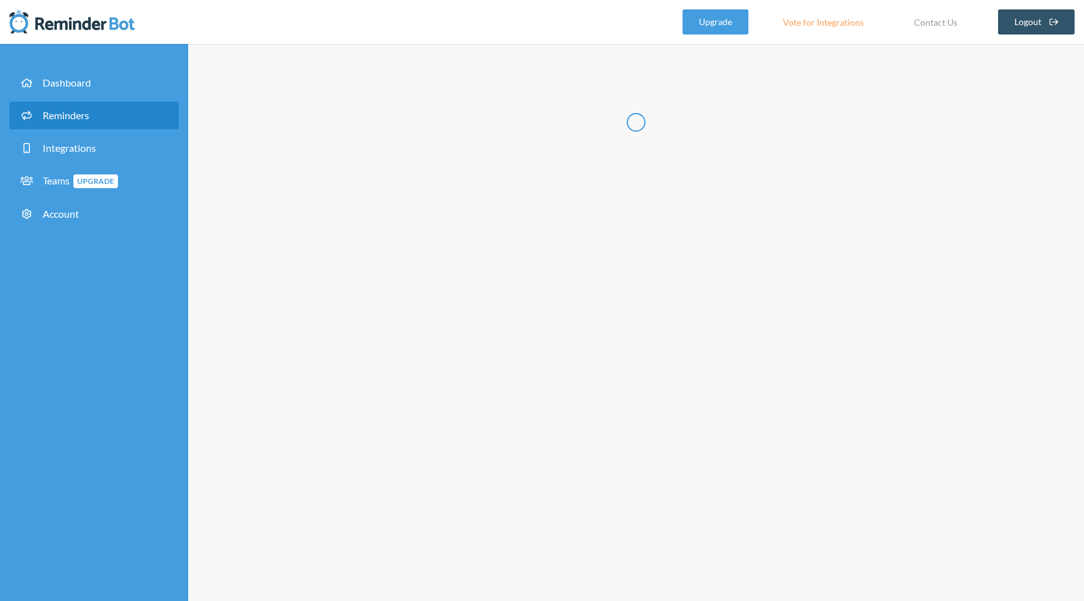
click at [43, 120] on span "Reminders" at bounding box center [66, 115] width 46 height 12
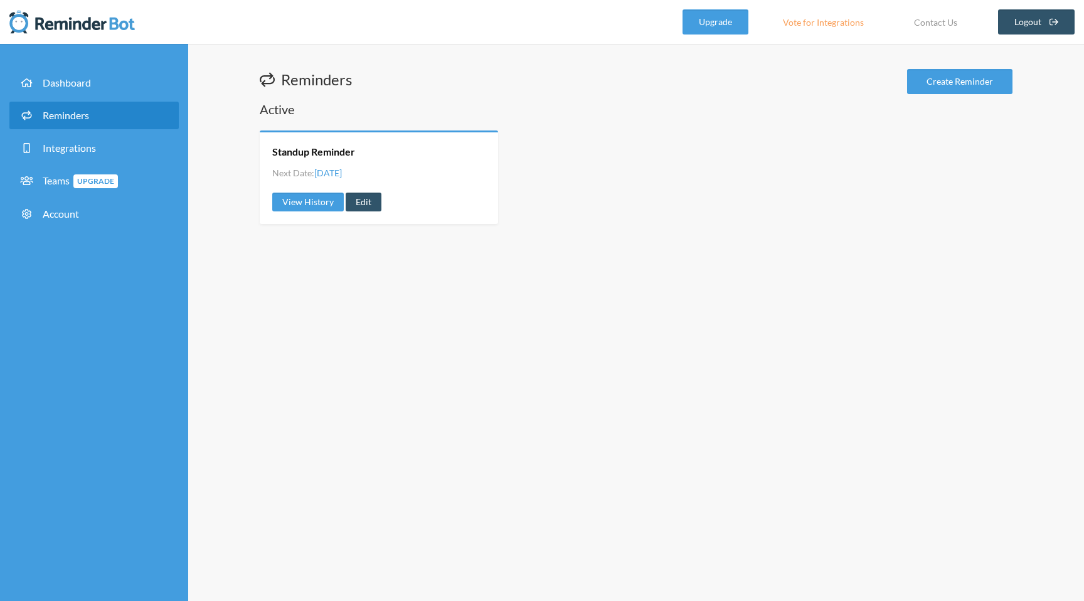
click at [343, 159] on div "Standup Reminder Next Date: Tuesday, September 30 View History Edit" at bounding box center [379, 176] width 238 height 93
click at [343, 156] on link "Standup Reminder" at bounding box center [313, 152] width 83 height 14
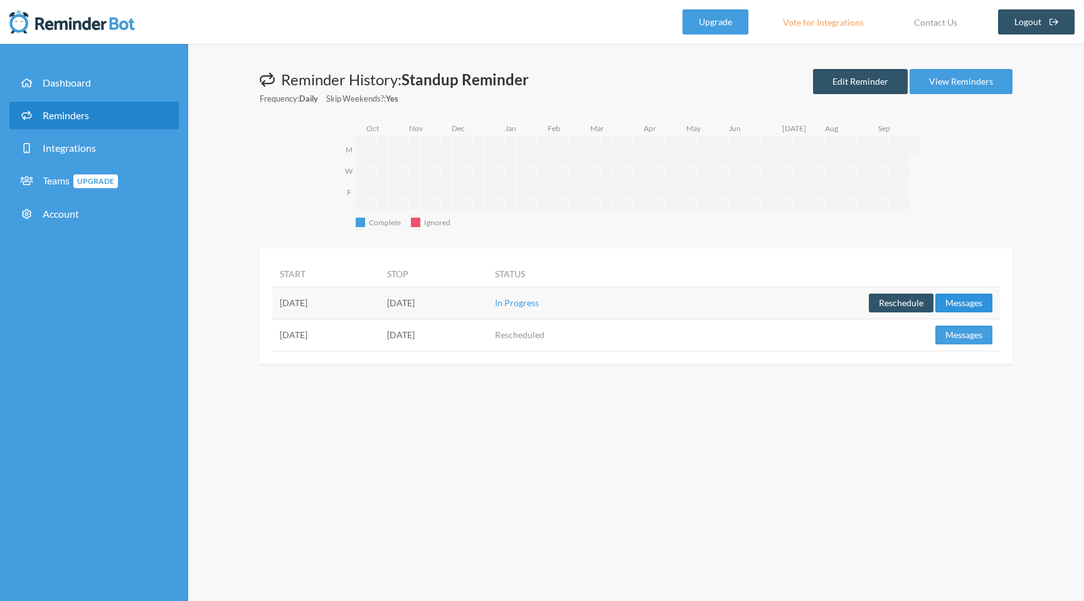
click at [952, 296] on button "Messages" at bounding box center [963, 303] width 57 height 19
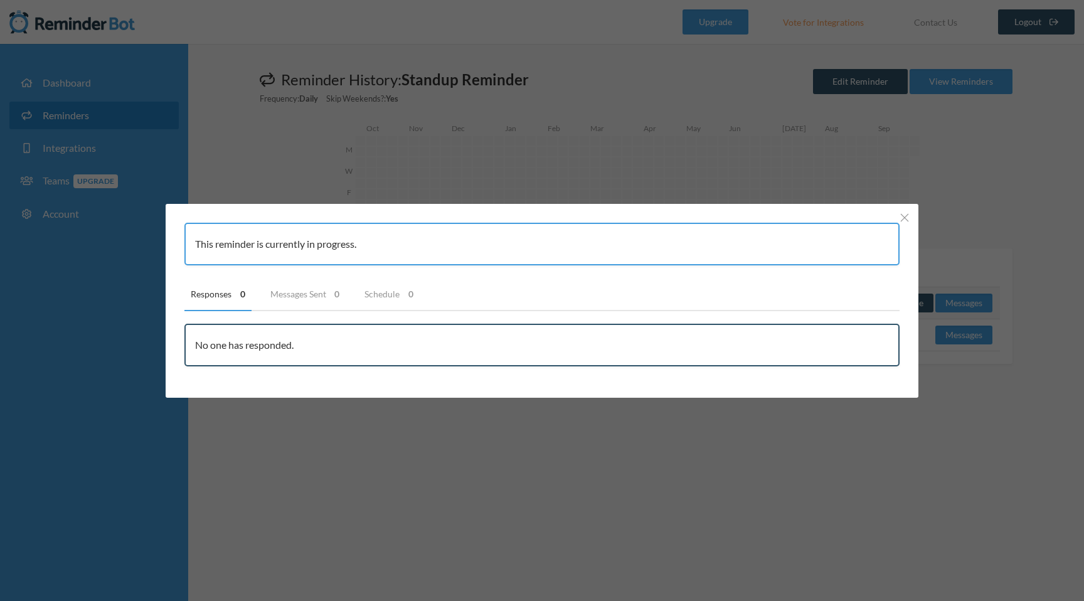
click at [487, 481] on div "This reminder is currently in progress. Responses 0 Messages Sent 0 Schedule 0 …" at bounding box center [542, 300] width 1084 height 601
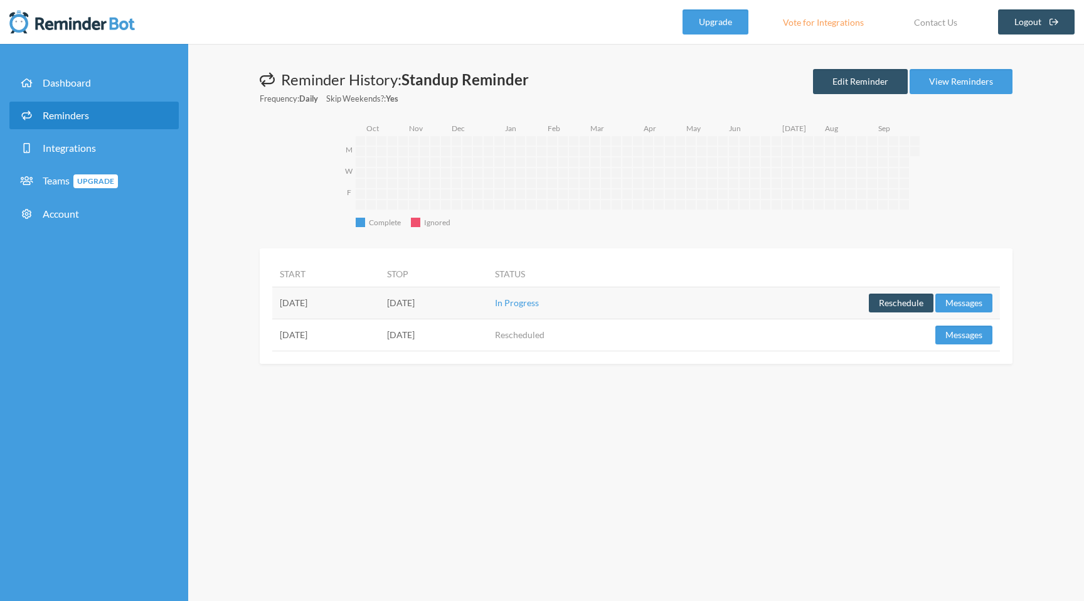
click at [380, 297] on td "[DATE]" at bounding box center [325, 303] width 107 height 32
click at [323, 297] on td "[DATE]" at bounding box center [325, 303] width 107 height 32
click at [487, 295] on td "[DATE]" at bounding box center [433, 303] width 107 height 32
click at [487, 304] on td "[DATE]" at bounding box center [433, 303] width 107 height 32
